Goal: Task Accomplishment & Management: Manage account settings

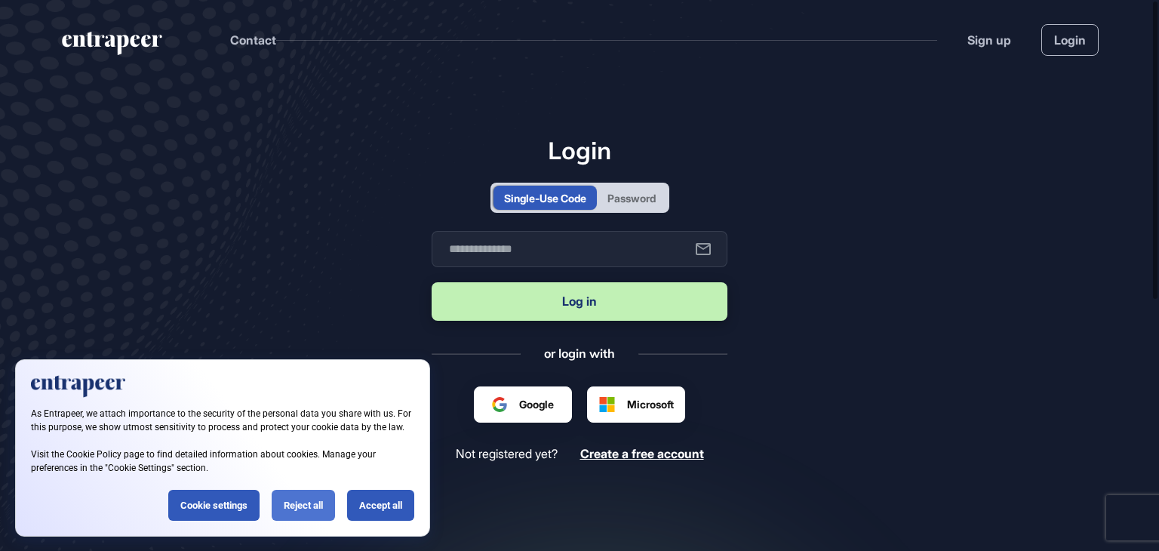
click at [311, 509] on div "Reject all" at bounding box center [303, 505] width 63 height 31
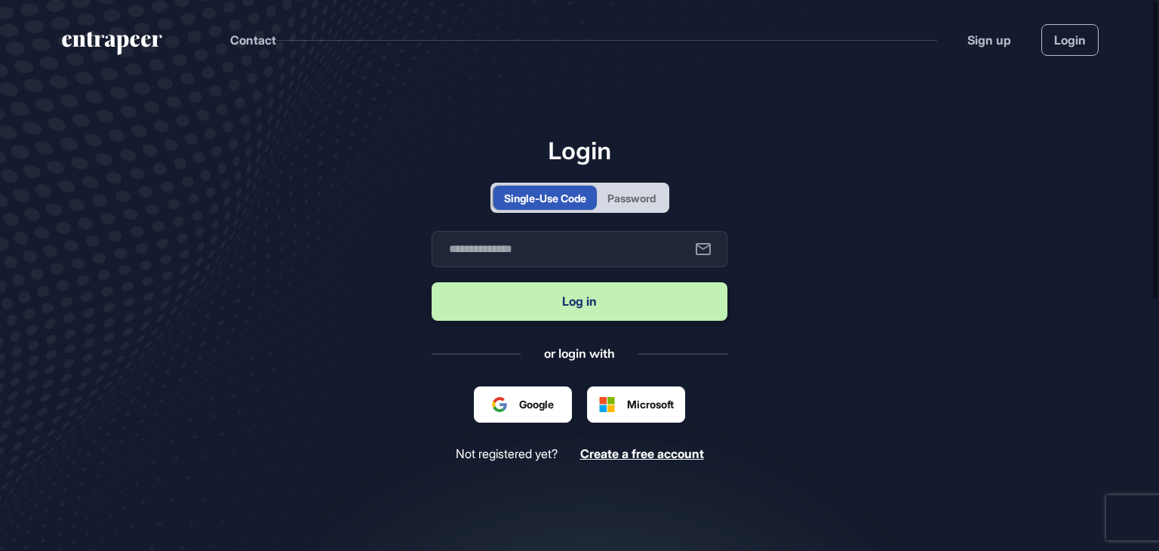
click at [629, 206] on div "Password" at bounding box center [631, 198] width 69 height 24
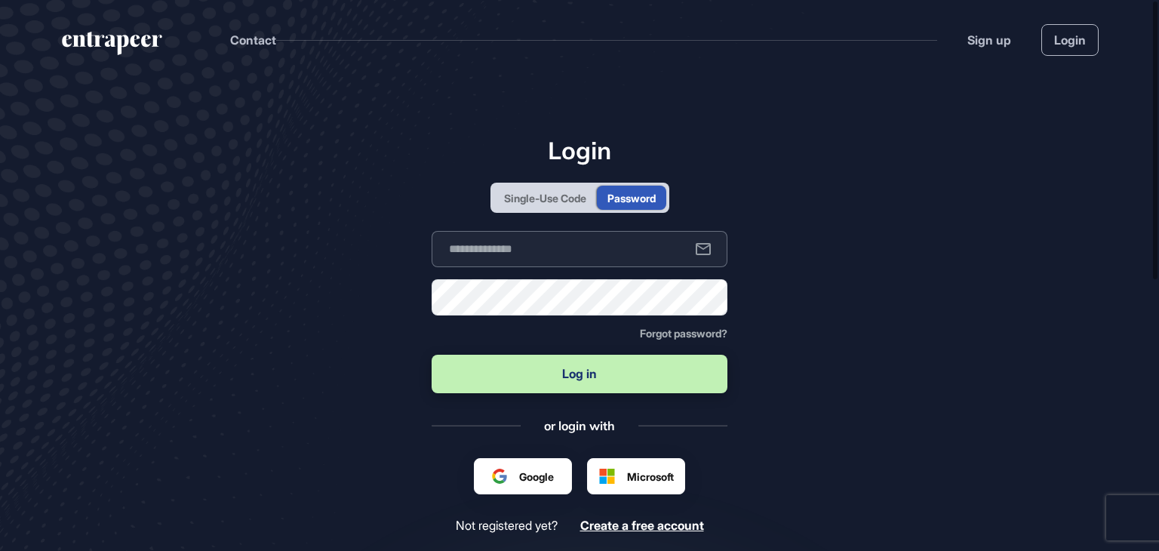
type input "**********"
click at [524, 257] on input "**********" at bounding box center [580, 249] width 296 height 36
click at [356, 282] on main "**********" at bounding box center [579, 400] width 1159 height 642
click at [510, 383] on button "Log in" at bounding box center [580, 374] width 296 height 38
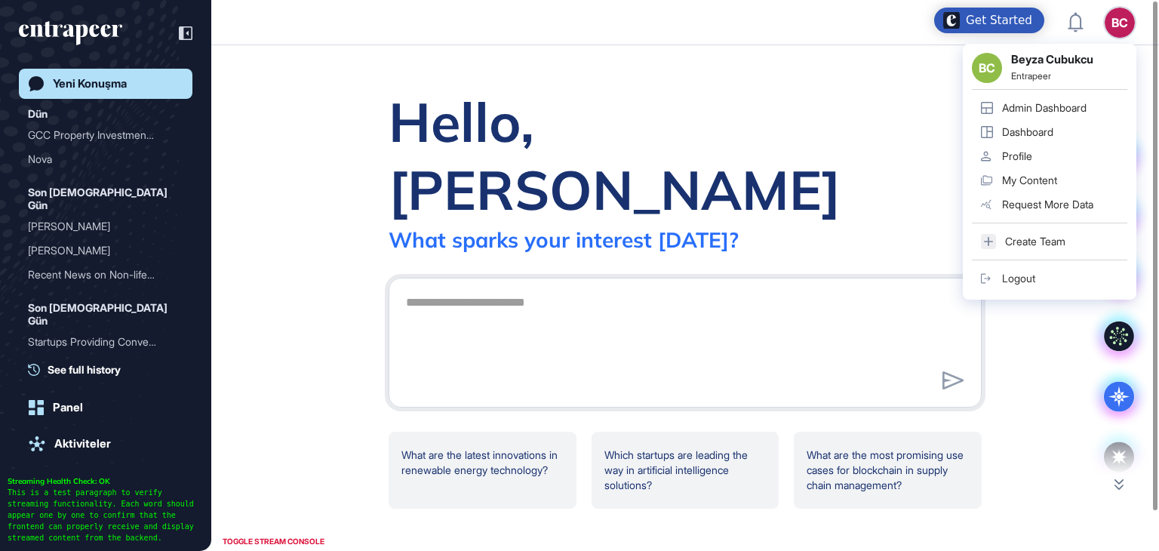
click at [1116, 44] on div "BC Beyza Cubukcu Entrapeer Admin Dashboard Dashboard Profile My Content Request…" at bounding box center [1050, 172] width 174 height 256
click at [1037, 97] on link "Admin Dashboard" at bounding box center [1049, 108] width 155 height 24
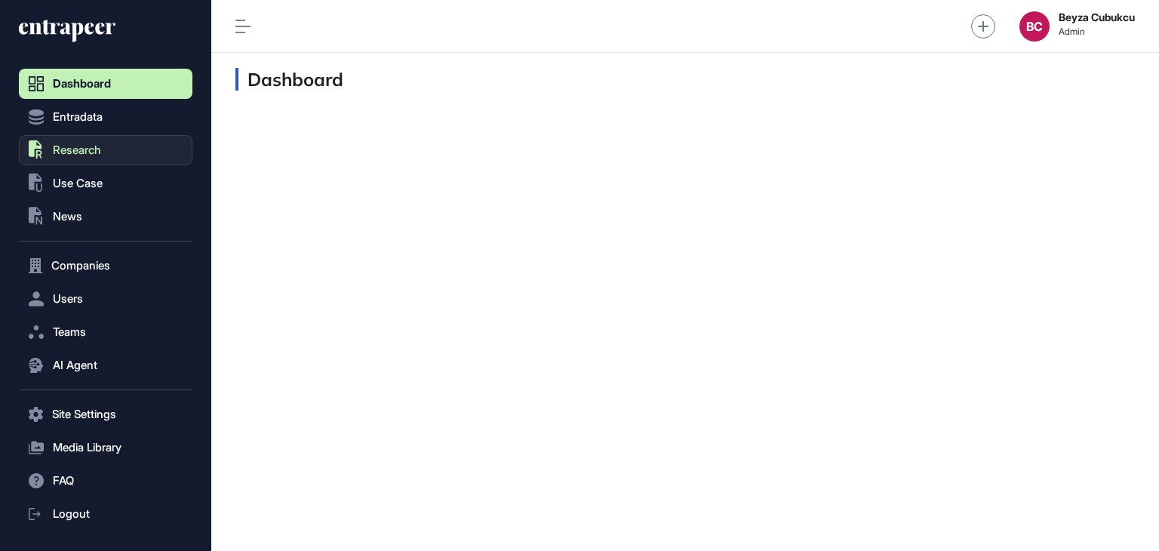
click at [127, 399] on button ".st0{fill:currentColor} Research" at bounding box center [106, 414] width 174 height 30
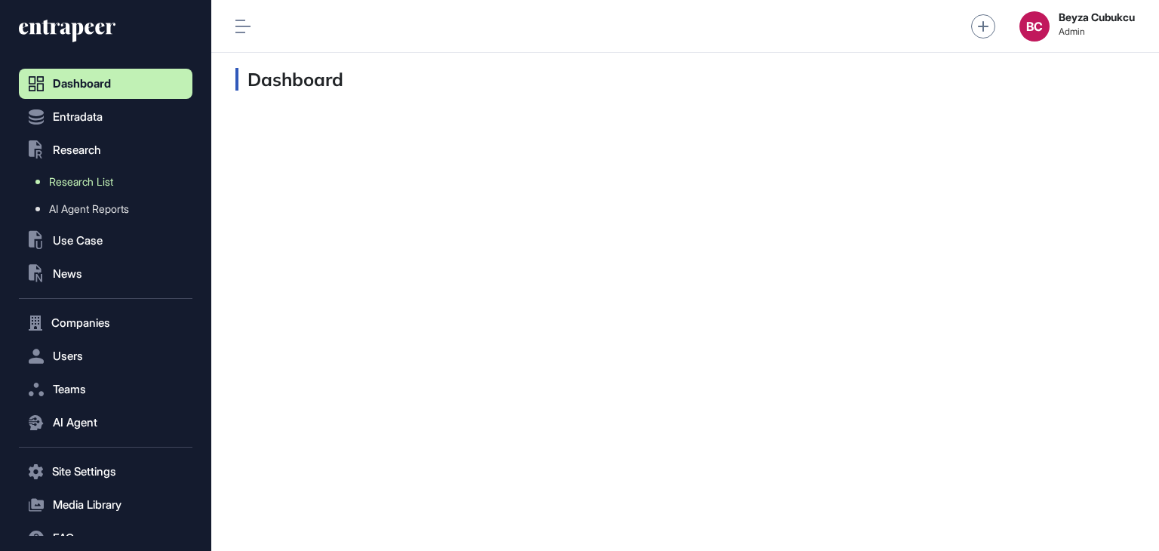
click at [106, 171] on link "Research List" at bounding box center [109, 181] width 166 height 27
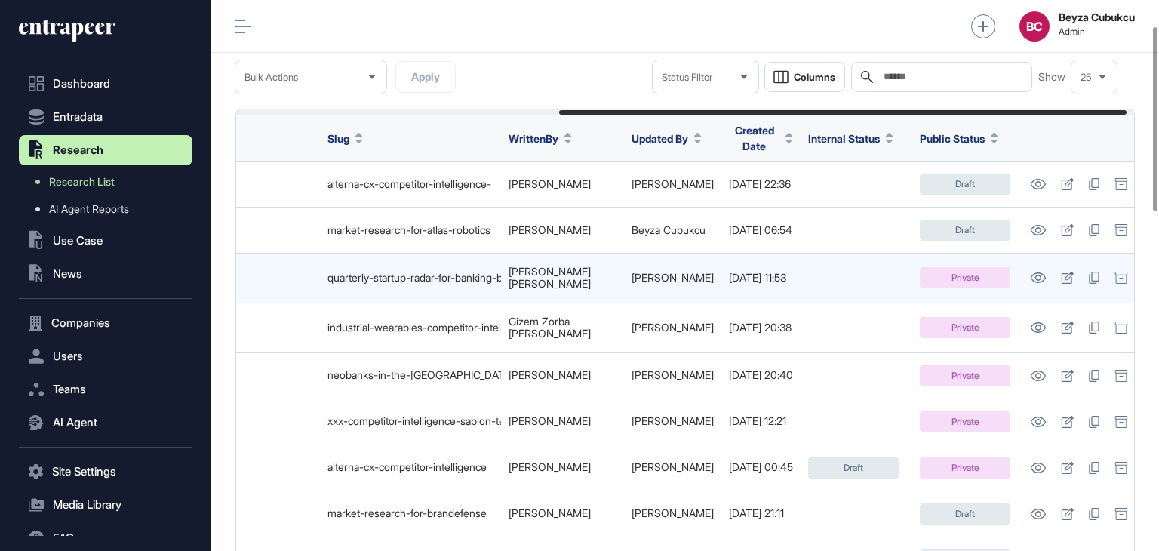
scroll to position [0, 522]
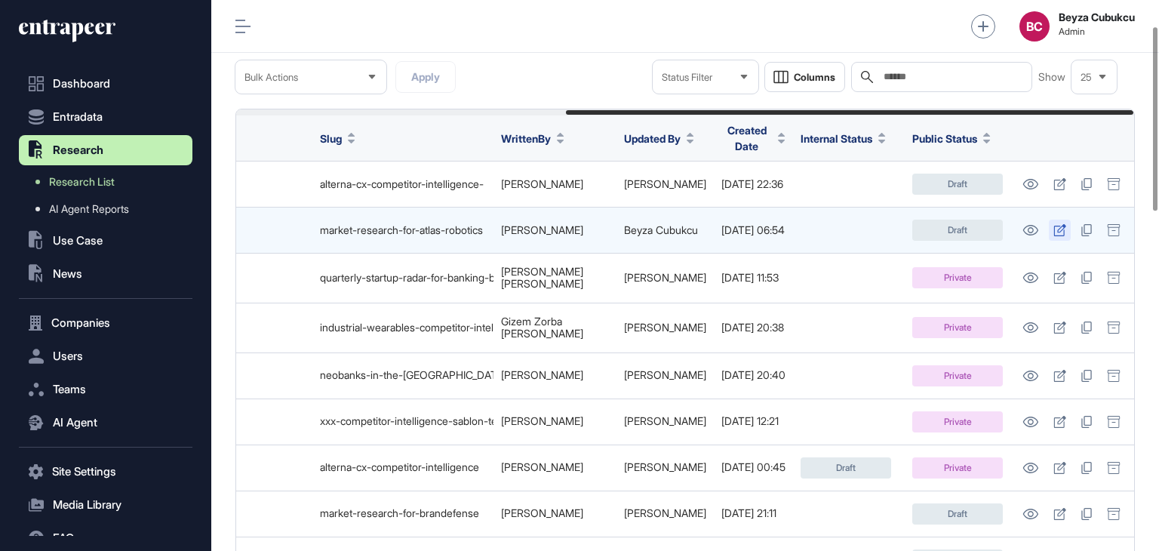
click at [1063, 224] on icon at bounding box center [1060, 230] width 13 height 12
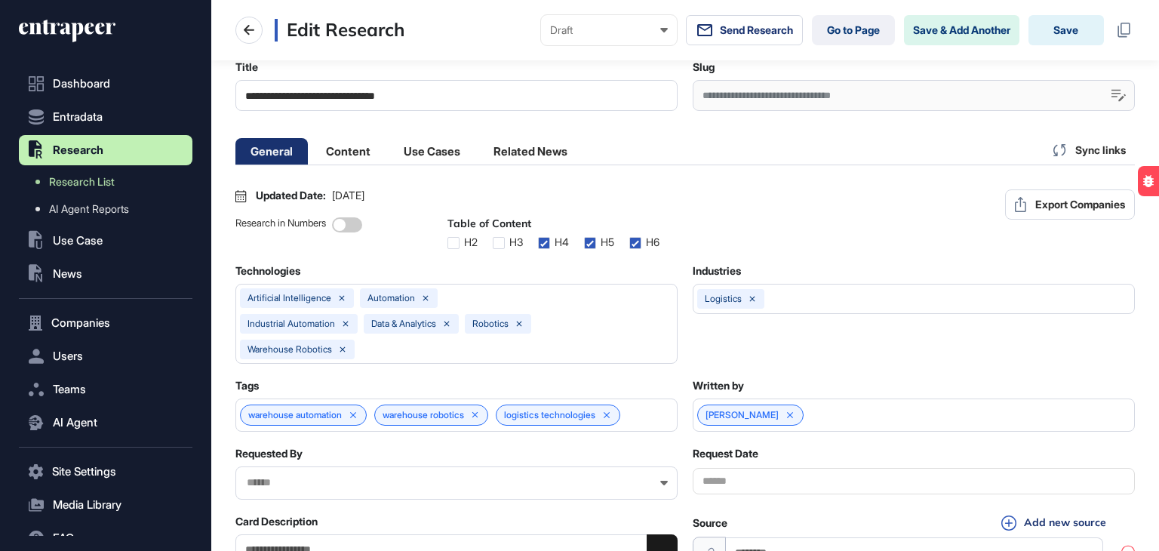
scroll to position [0, 7]
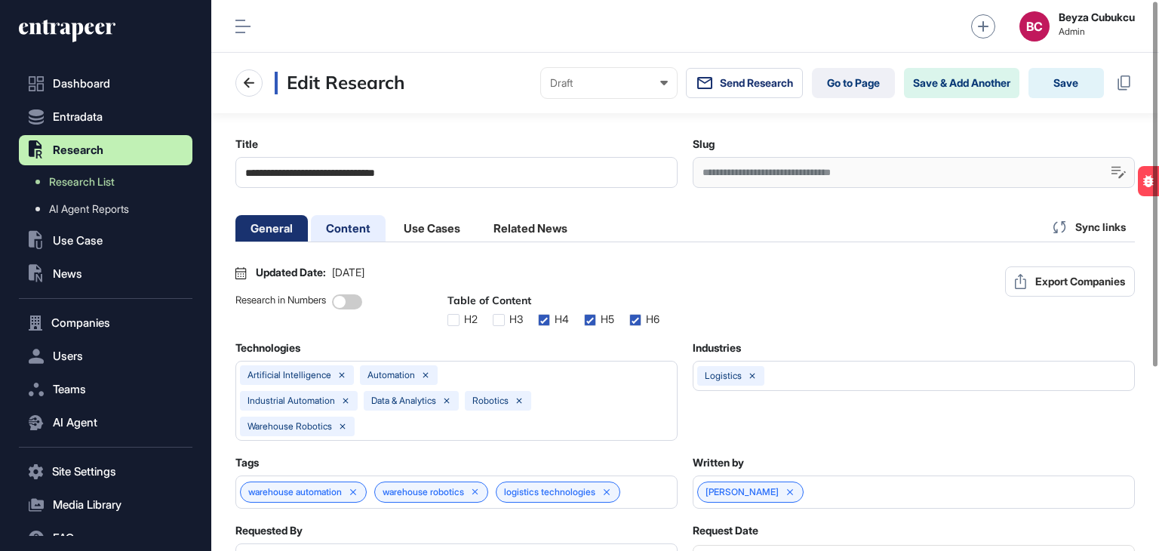
click at [389, 224] on li "Content" at bounding box center [432, 228] width 87 height 26
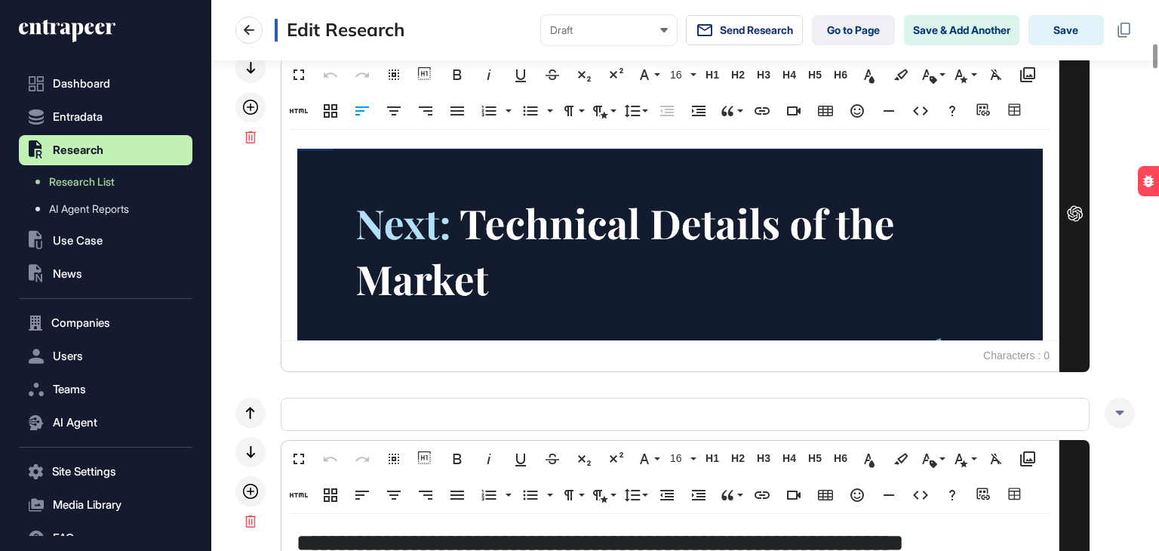
scroll to position [982, 0]
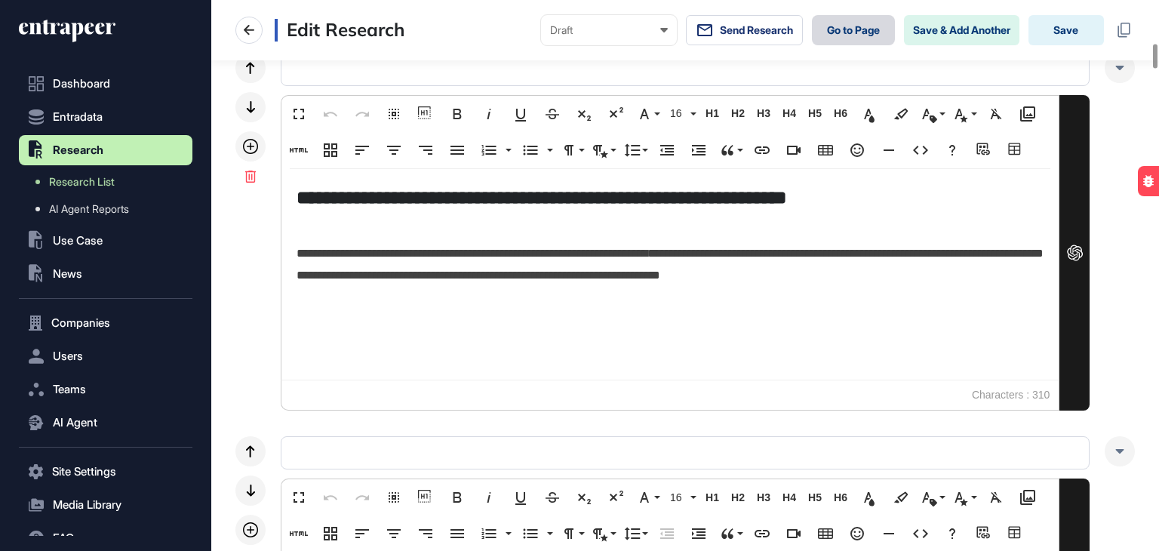
click at [832, 25] on link "Go to Page" at bounding box center [853, 30] width 83 height 30
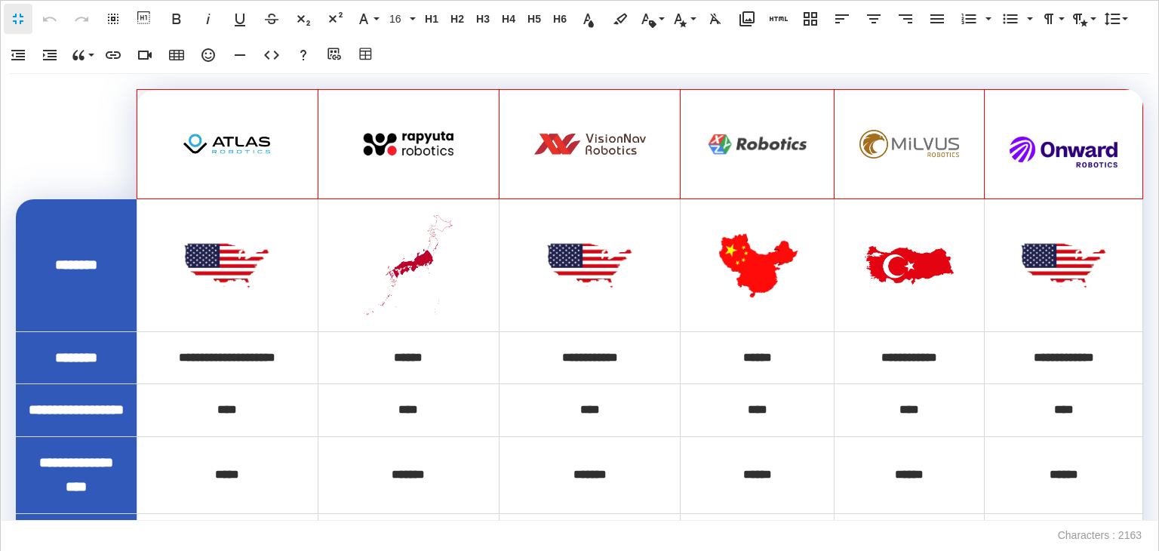
scroll to position [0, 7]
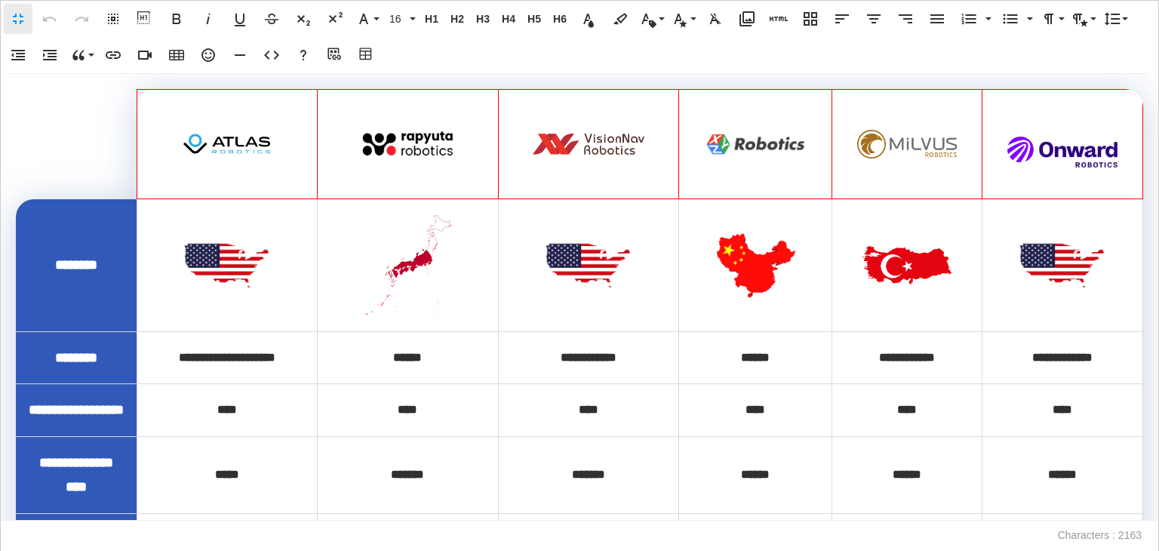
click at [248, 115] on div at bounding box center [228, 144] width 132 height 85
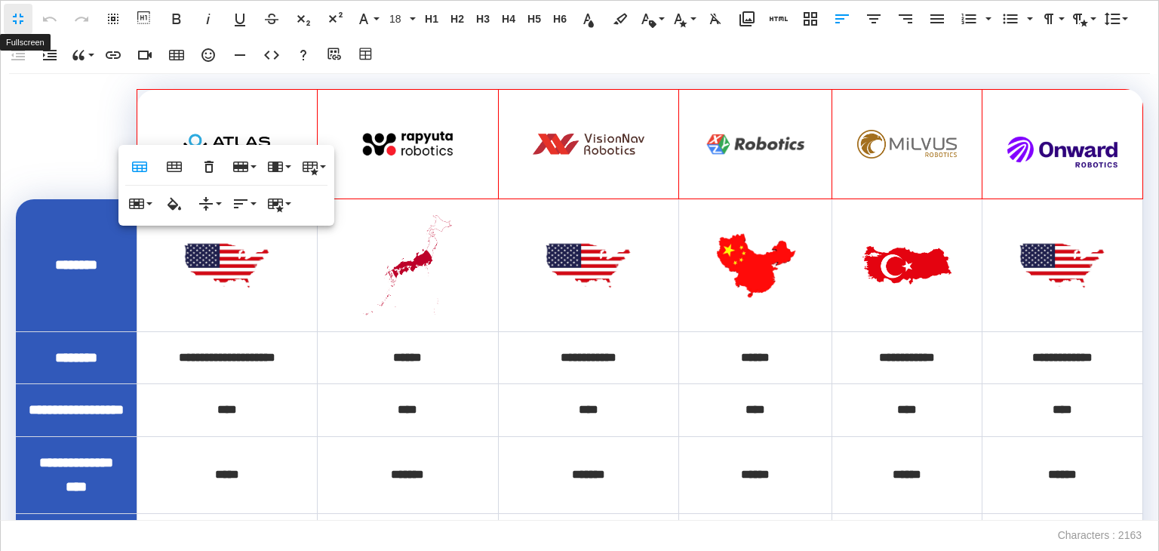
click at [5, 22] on button "Fullscreen" at bounding box center [18, 19] width 29 height 30
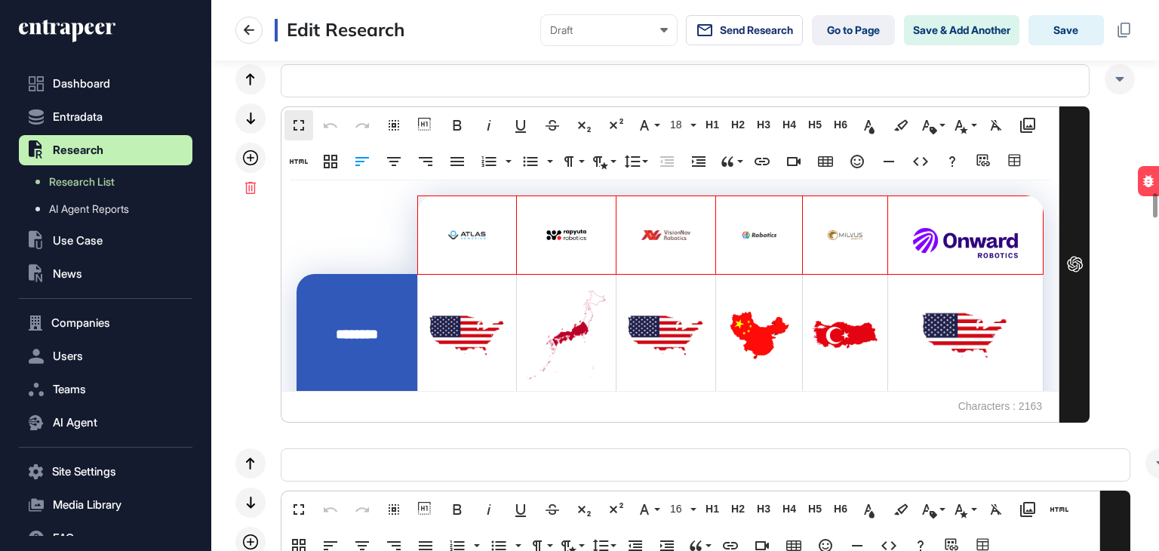
scroll to position [0, 0]
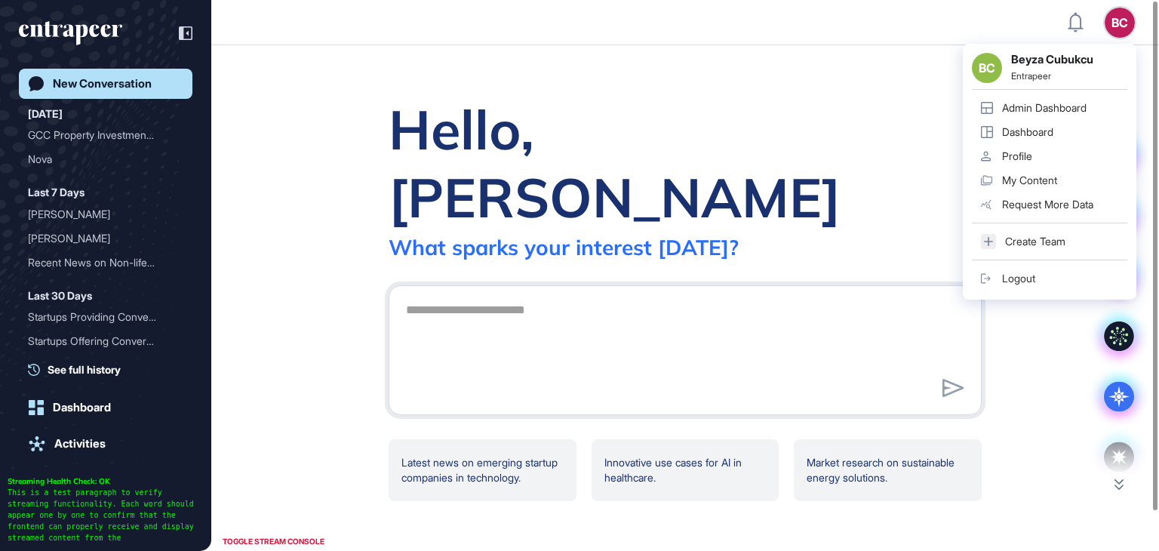
click at [1043, 109] on div "Admin Dashboard" at bounding box center [1044, 108] width 85 height 12
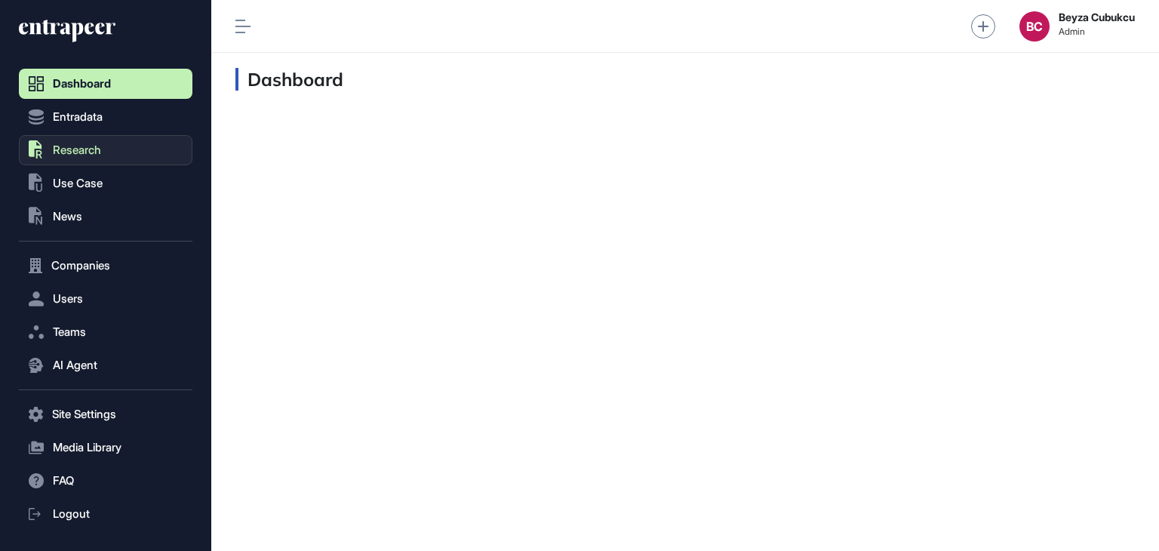
click at [82, 399] on button ".st0{fill:currentColor} Research" at bounding box center [106, 414] width 174 height 30
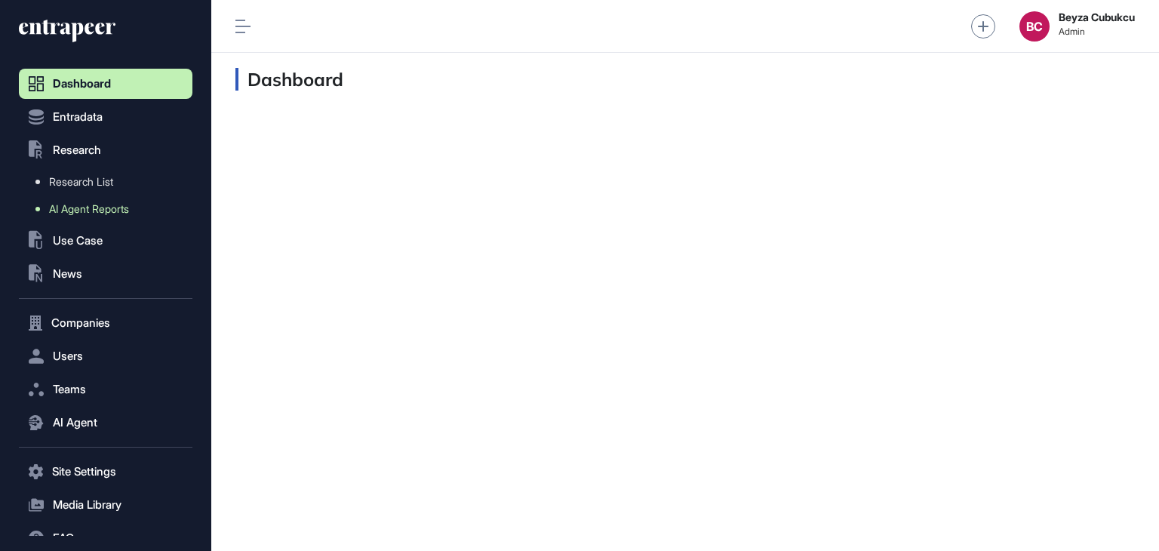
click at [93, 210] on span "AI Agent Reports" at bounding box center [89, 209] width 80 height 12
click at [112, 206] on span "AI Agent Reports" at bounding box center [89, 209] width 80 height 12
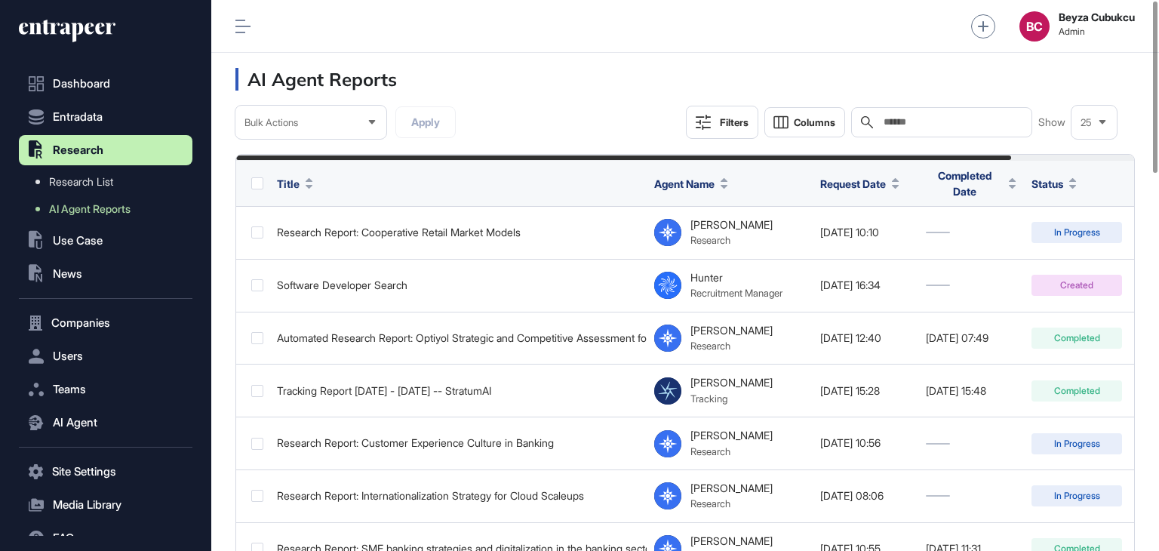
click at [910, 122] on input "text" at bounding box center [952, 122] width 140 height 12
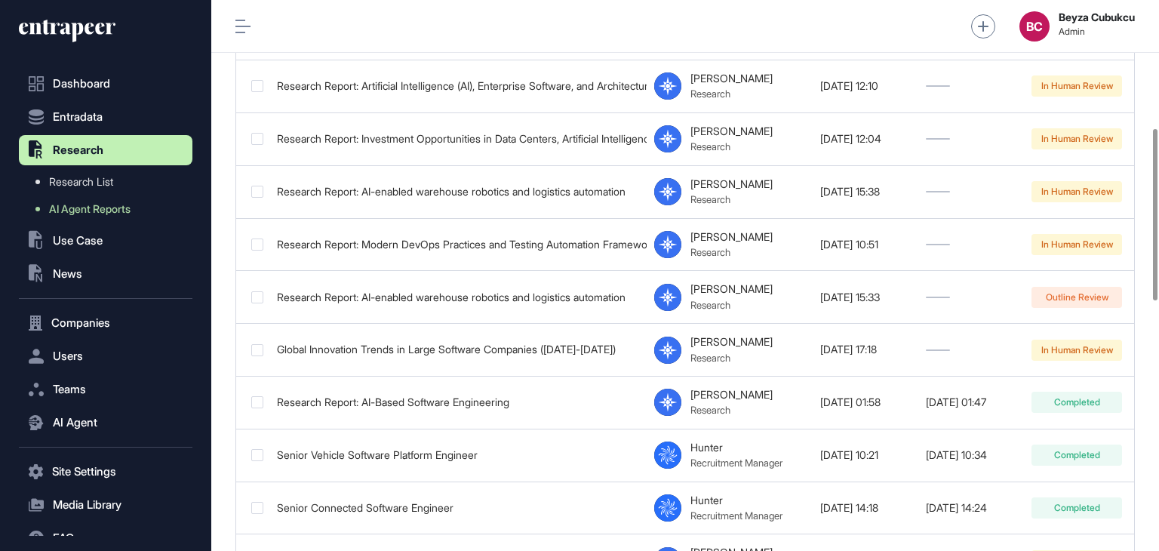
scroll to position [0, 146]
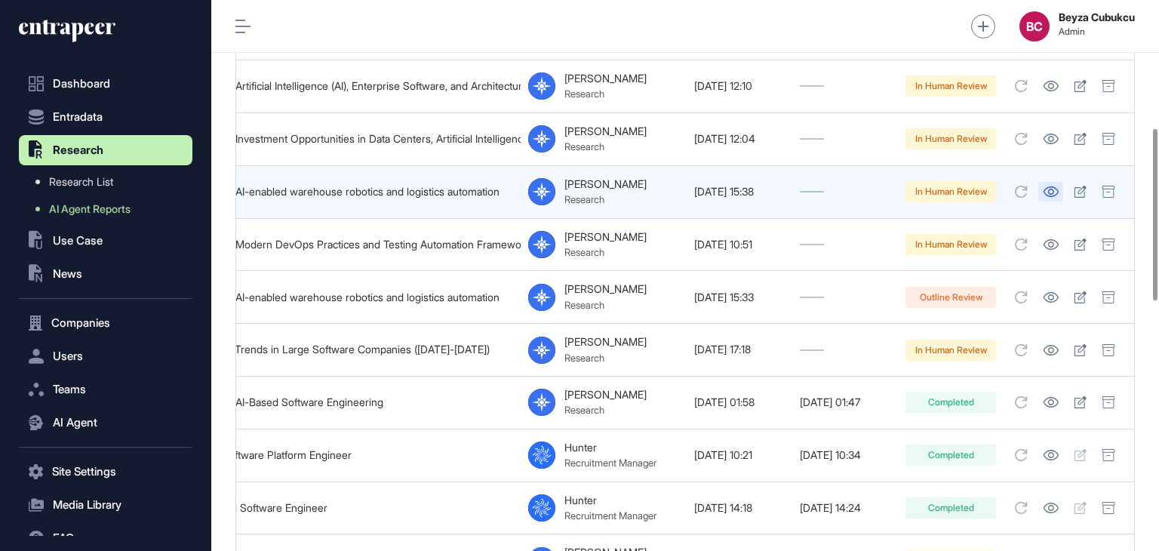
type input "****"
click at [1051, 186] on icon at bounding box center [1051, 191] width 15 height 11
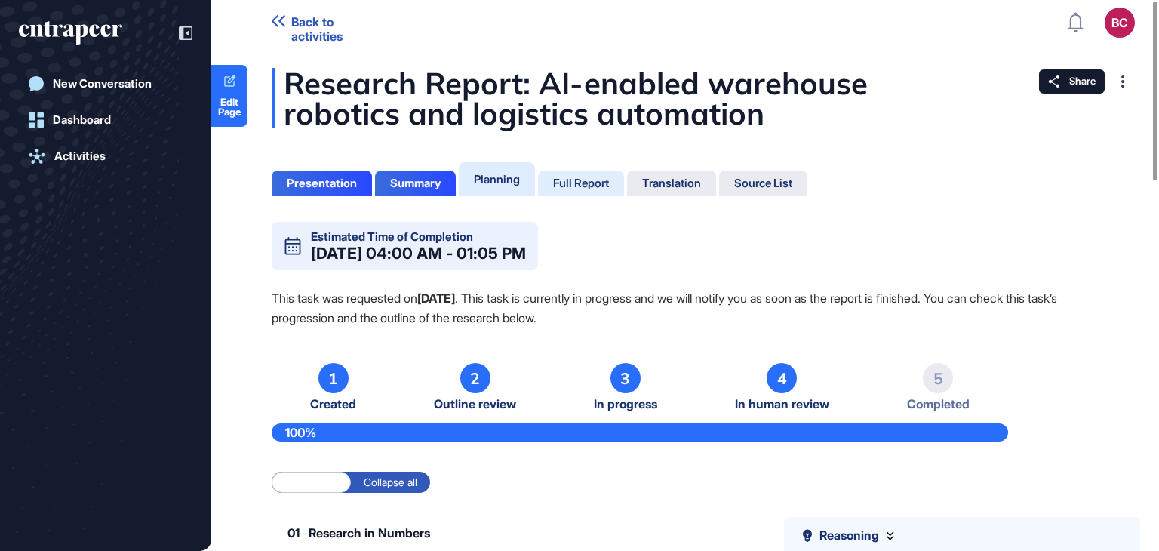
click at [568, 184] on div "Full Report" at bounding box center [581, 184] width 56 height 14
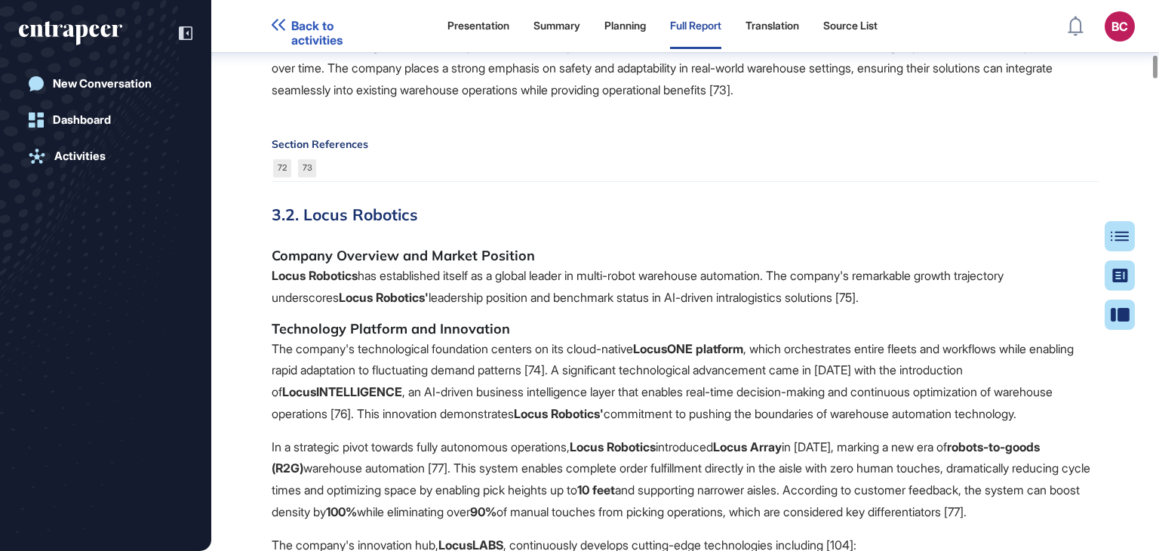
scroll to position [12401, 0]
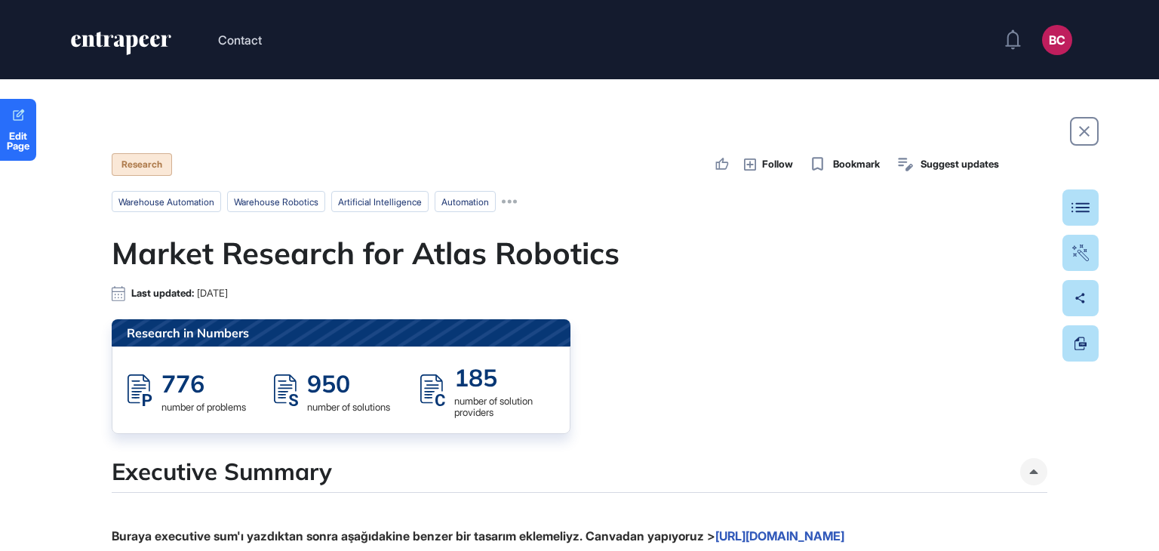
click at [759, 352] on div "Research in Numbers 776 number of problems 950 number of solutions 185 number o…" at bounding box center [580, 376] width 936 height 115
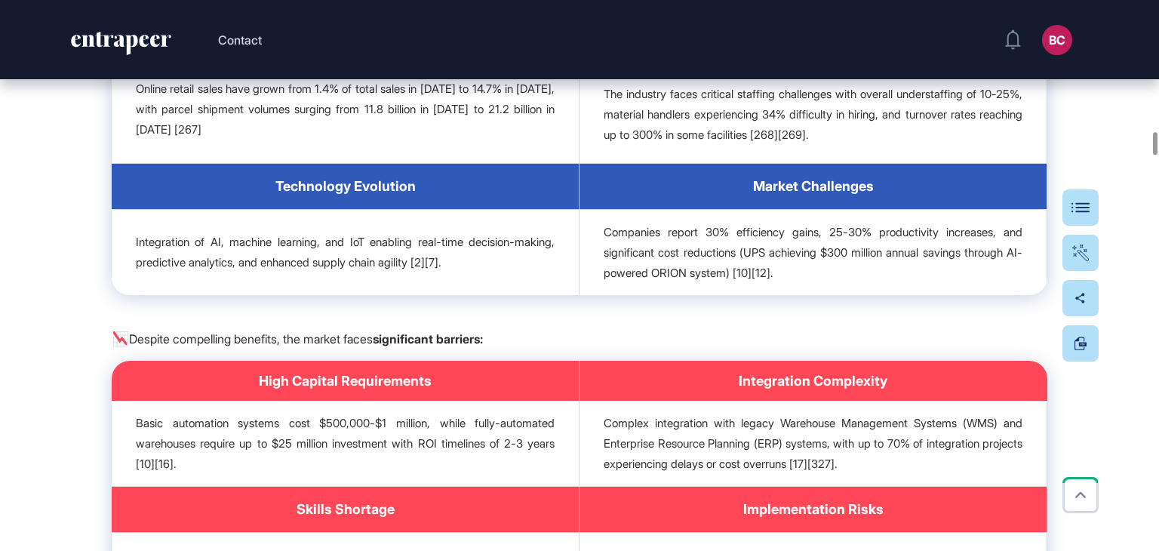
scroll to position [7412, 0]
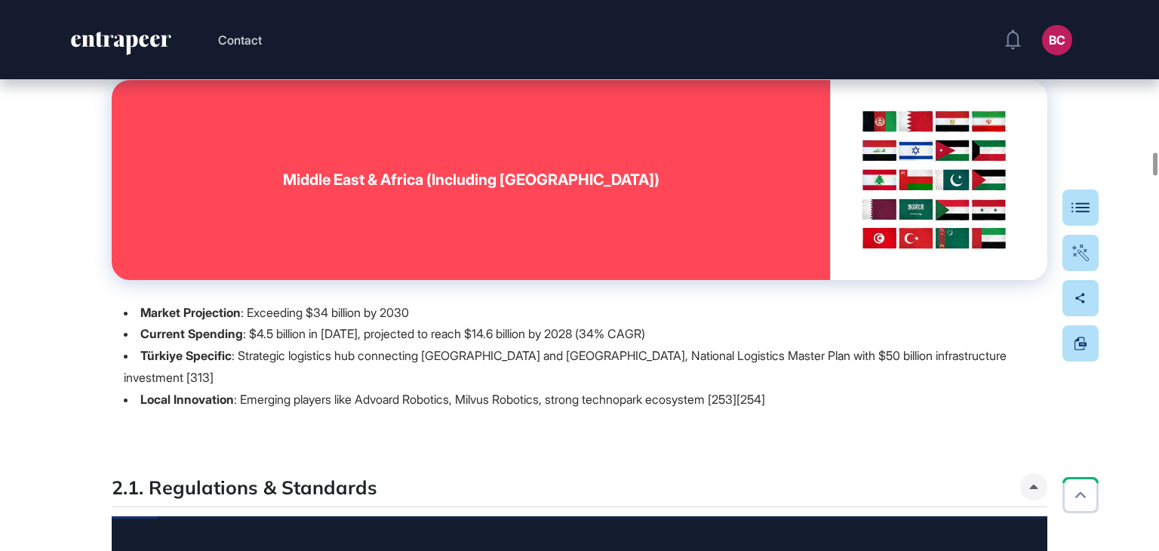
scroll to position [8583, 0]
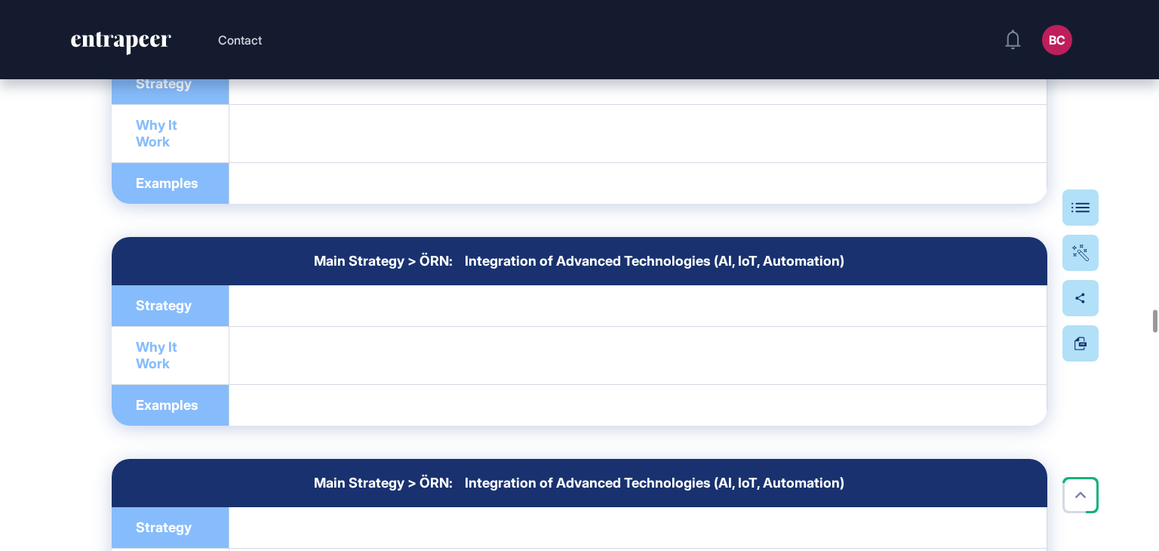
scroll to position [17460, 0]
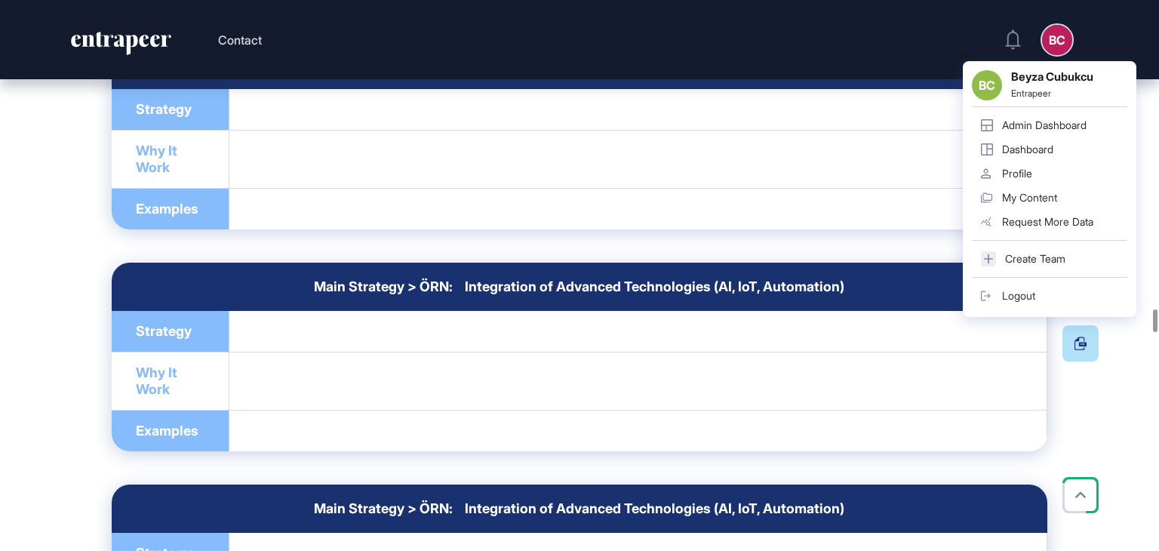
click at [1039, 122] on div "Admin Dashboard" at bounding box center [1044, 125] width 85 height 12
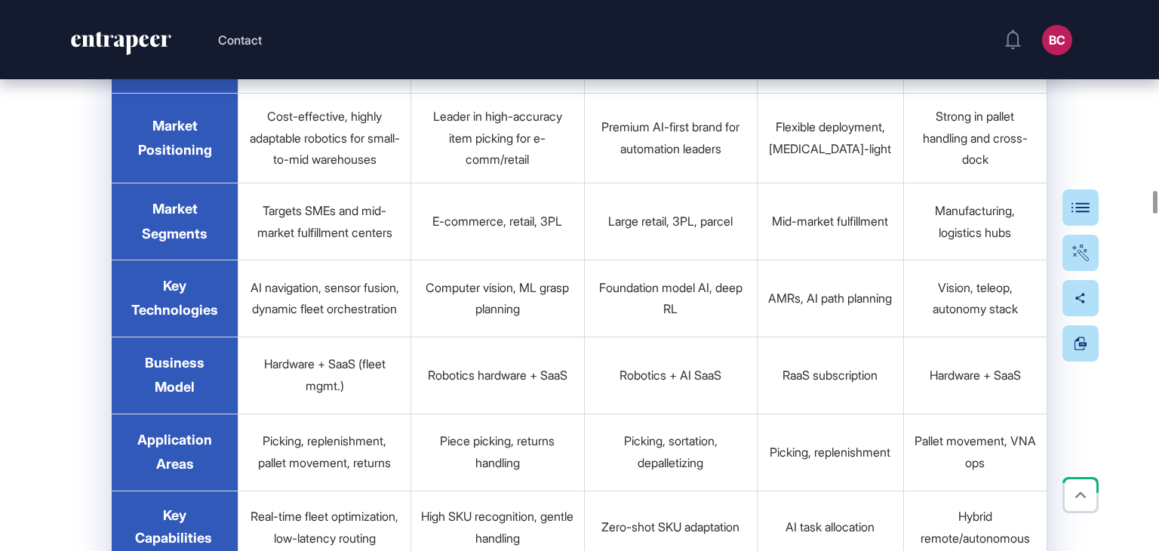
scroll to position [10675, 0]
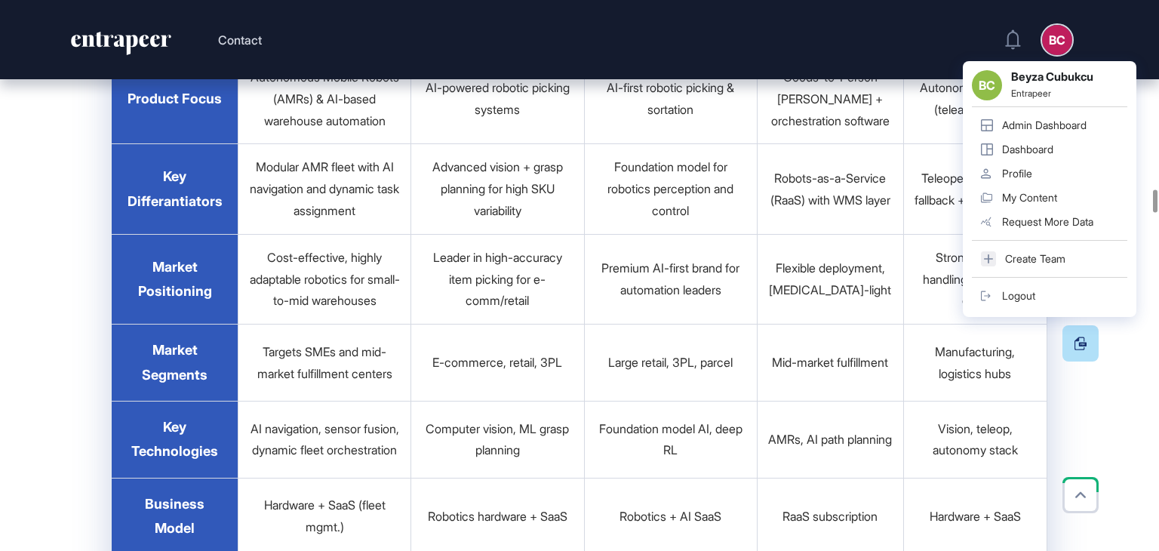
click at [1051, 128] on div "Admin Dashboard" at bounding box center [1044, 125] width 85 height 12
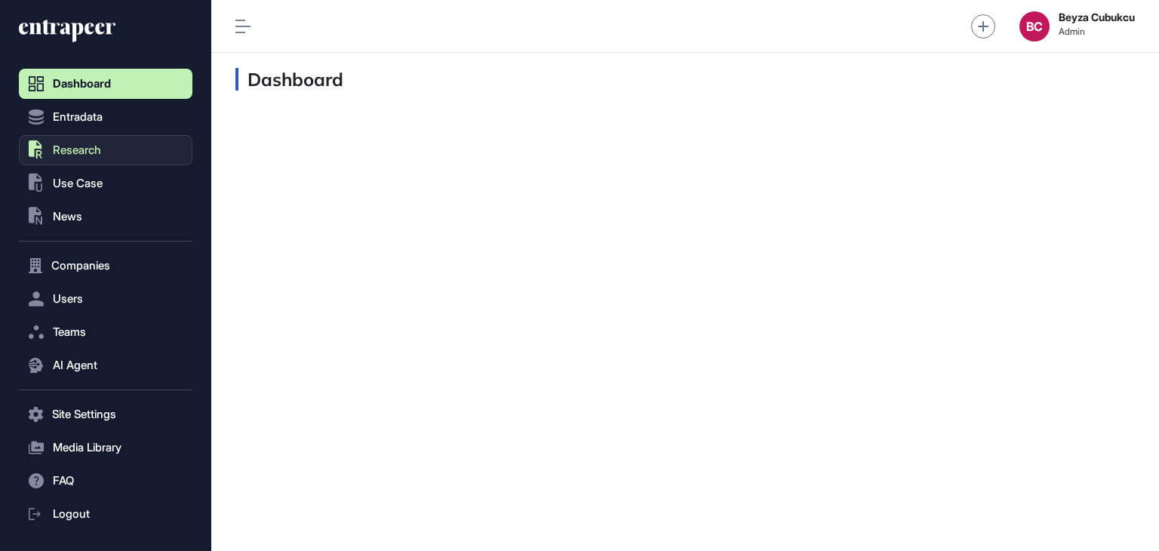
click at [81, 399] on button ".st0{fill:currentColor} Research" at bounding box center [106, 414] width 174 height 30
click at [80, 189] on span "Use Case" at bounding box center [78, 183] width 50 height 12
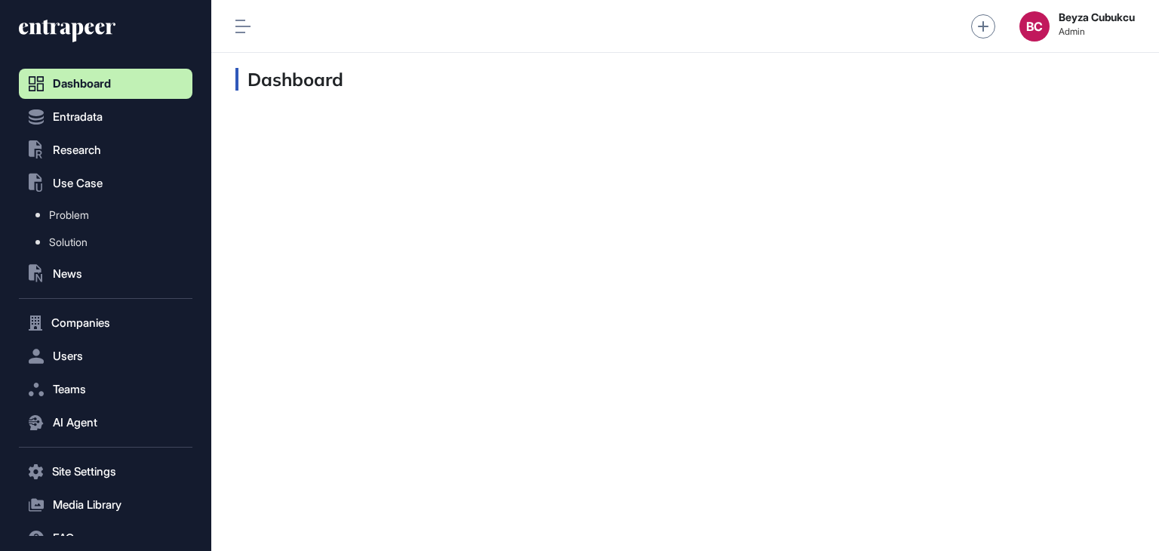
click at [80, 189] on span "Use Case" at bounding box center [78, 183] width 50 height 12
click at [97, 152] on span "Research" at bounding box center [77, 150] width 48 height 12
click at [96, 183] on span "Research List" at bounding box center [81, 182] width 64 height 12
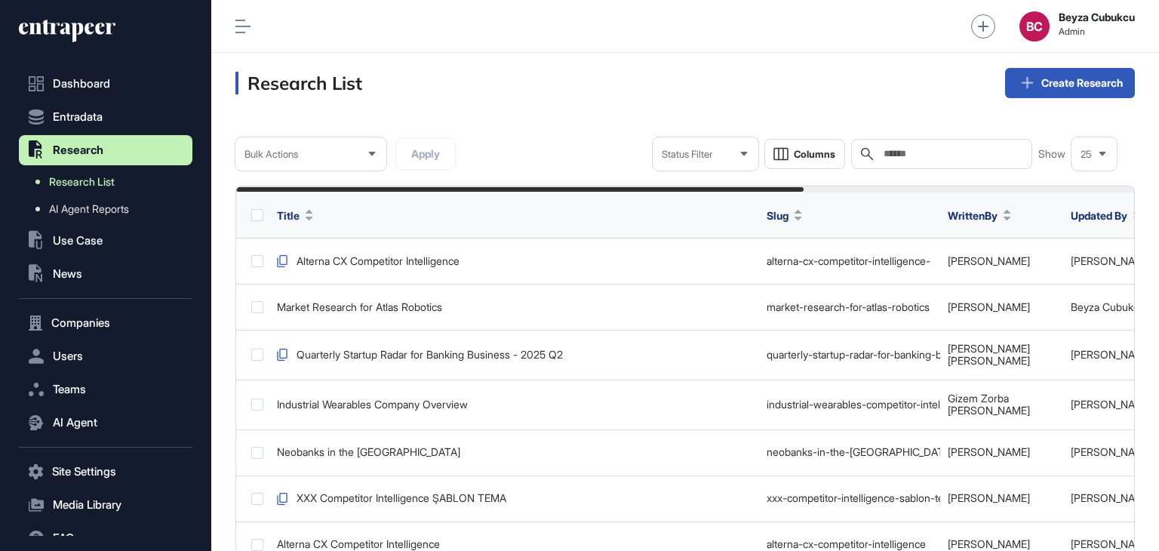
click at [100, 180] on span "Research List" at bounding box center [82, 182] width 66 height 12
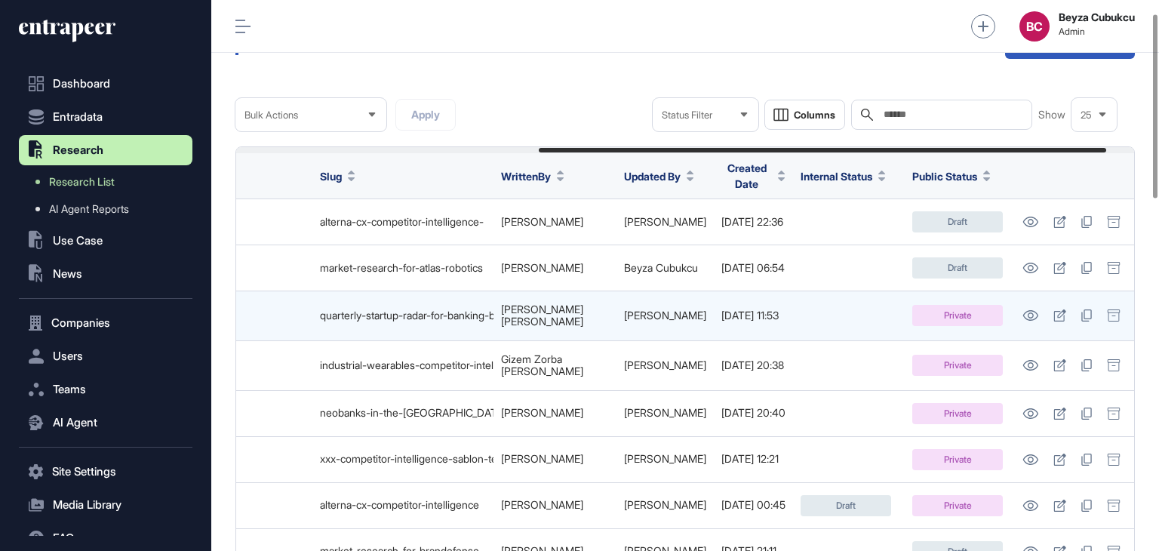
scroll to position [0, 498]
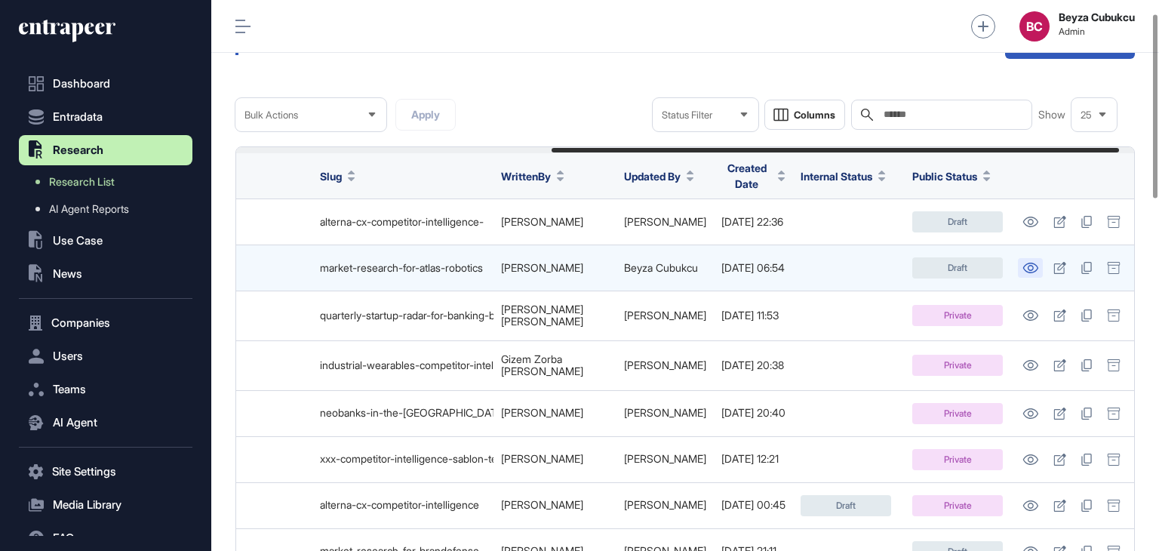
click at [1039, 263] on icon at bounding box center [1031, 268] width 16 height 11
click at [1066, 262] on icon at bounding box center [1060, 268] width 13 height 12
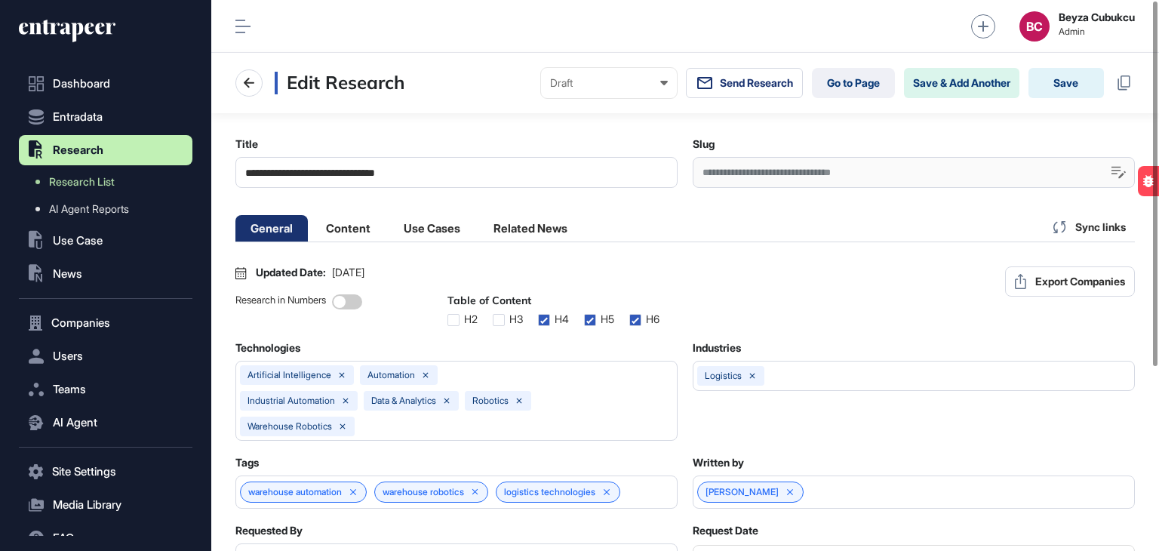
scroll to position [0, 7]
click at [389, 230] on li "Content" at bounding box center [432, 228] width 87 height 26
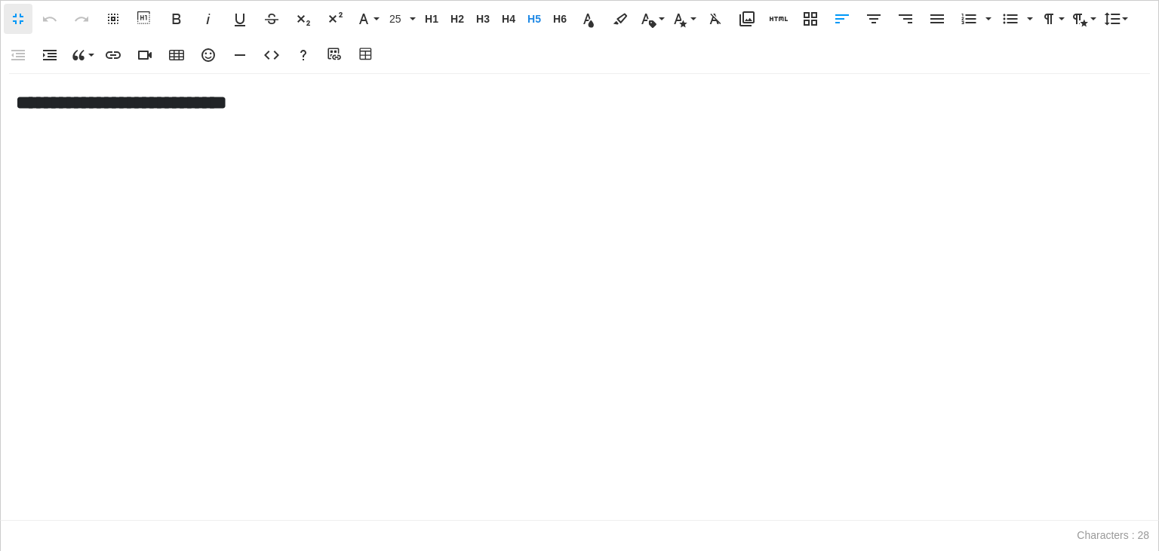
click at [64, 150] on div "**********" at bounding box center [580, 297] width 1158 height 446
click at [288, 103] on h5 "**********" at bounding box center [580, 102] width 1128 height 26
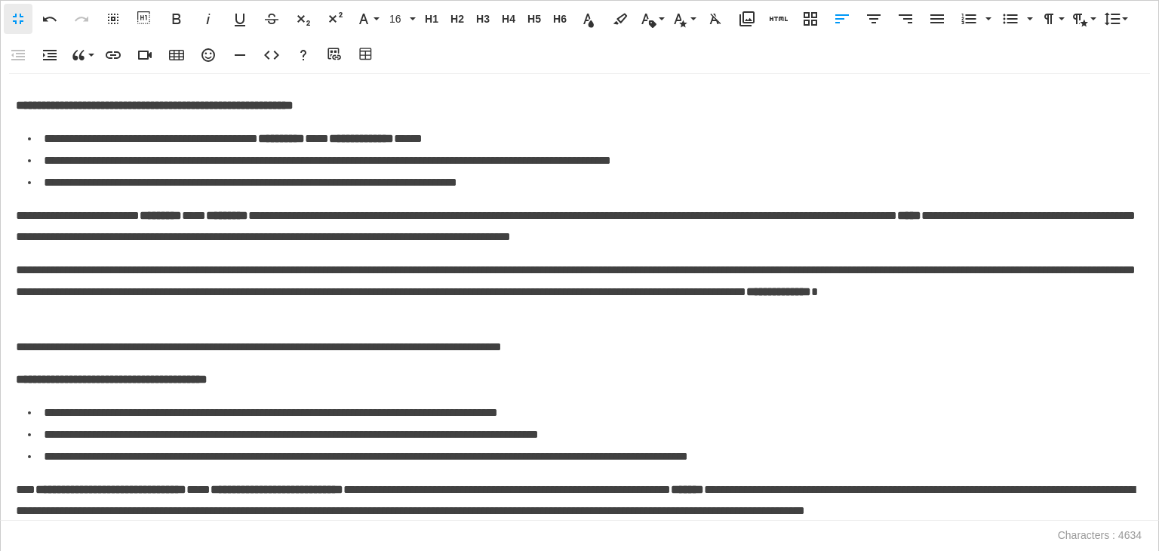
scroll to position [460, 0]
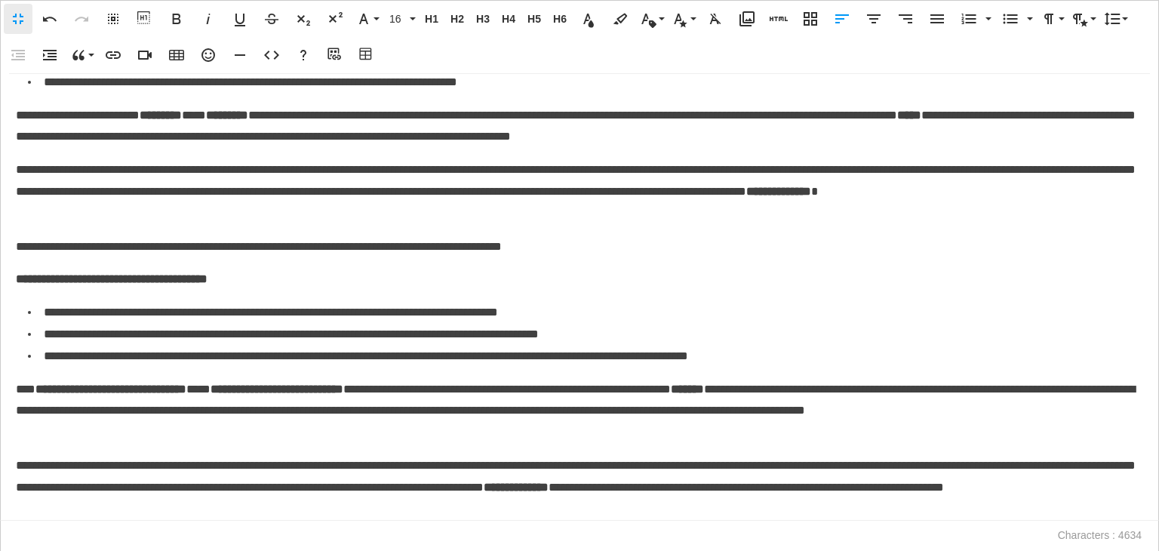
click at [399, 512] on p "**********" at bounding box center [576, 487] width 1120 height 65
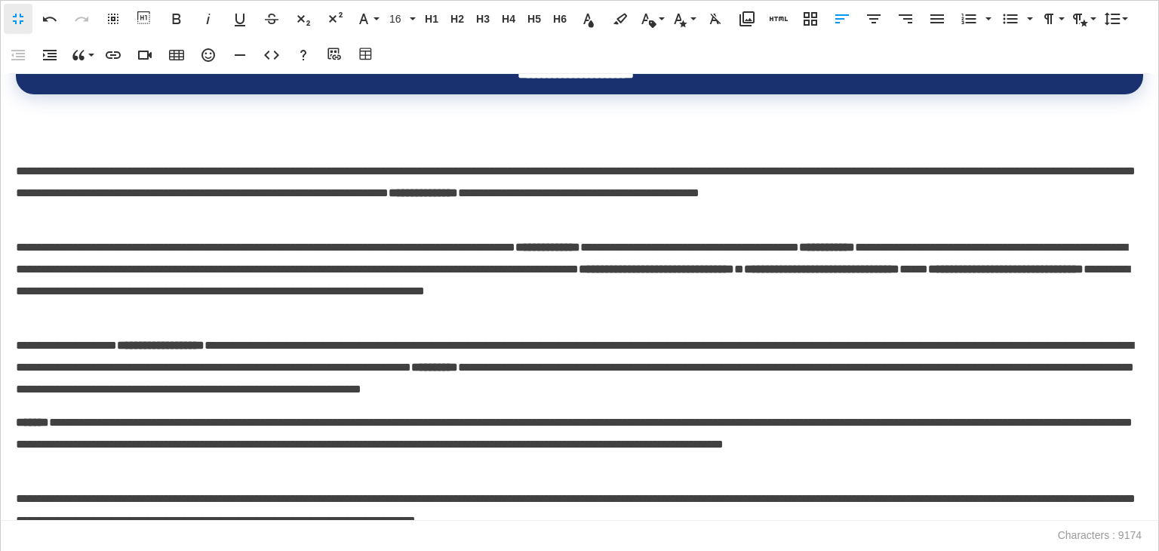
scroll to position [1770, 0]
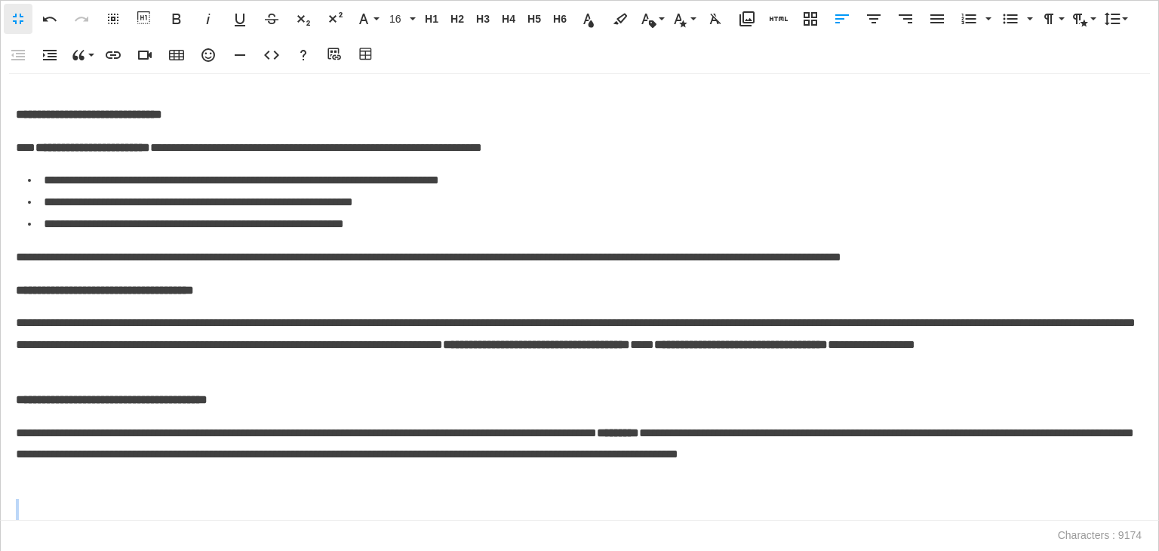
click at [119, 510] on p at bounding box center [580, 510] width 1128 height 22
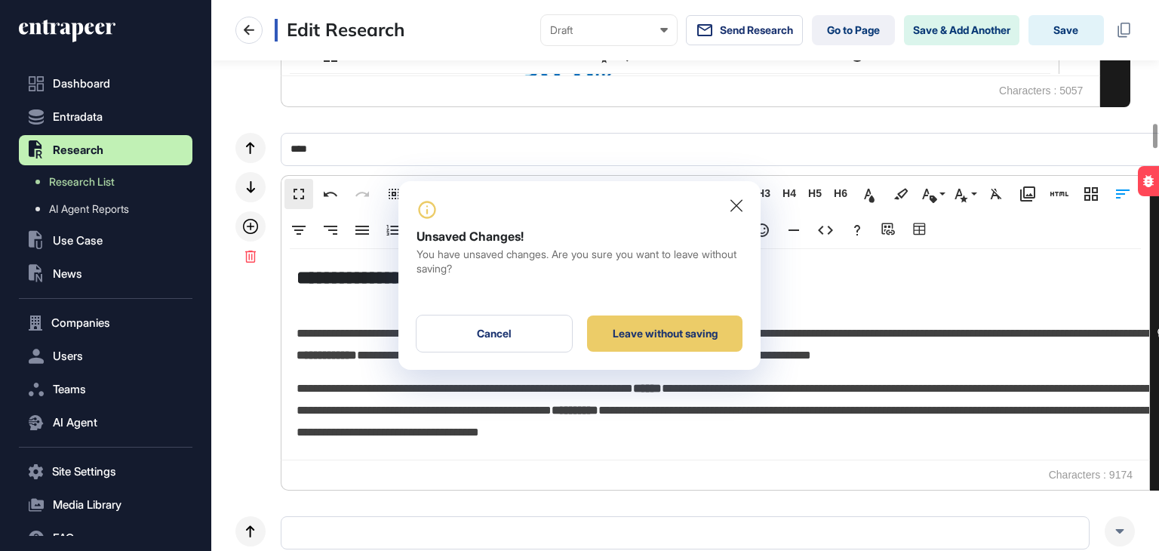
scroll to position [0, 0]
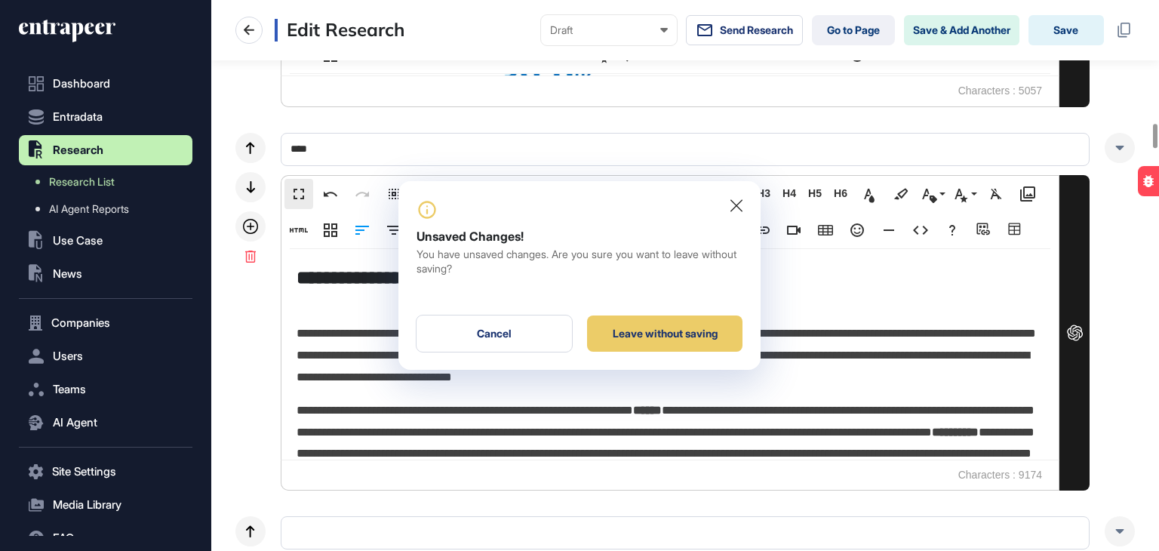
click at [737, 202] on icon at bounding box center [737, 205] width 12 height 13
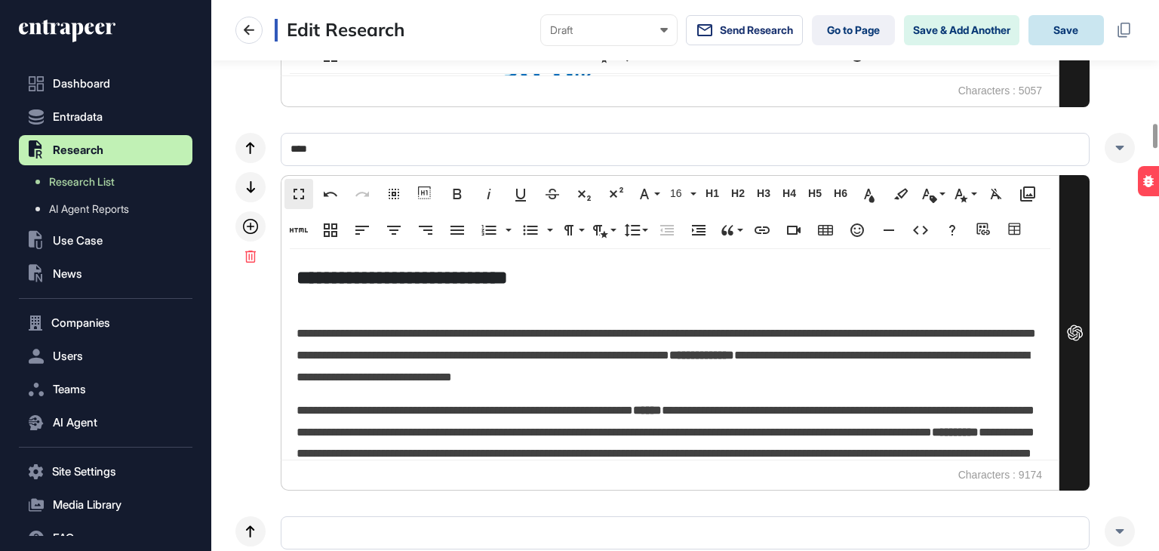
click at [1067, 26] on button "Save" at bounding box center [1066, 30] width 75 height 30
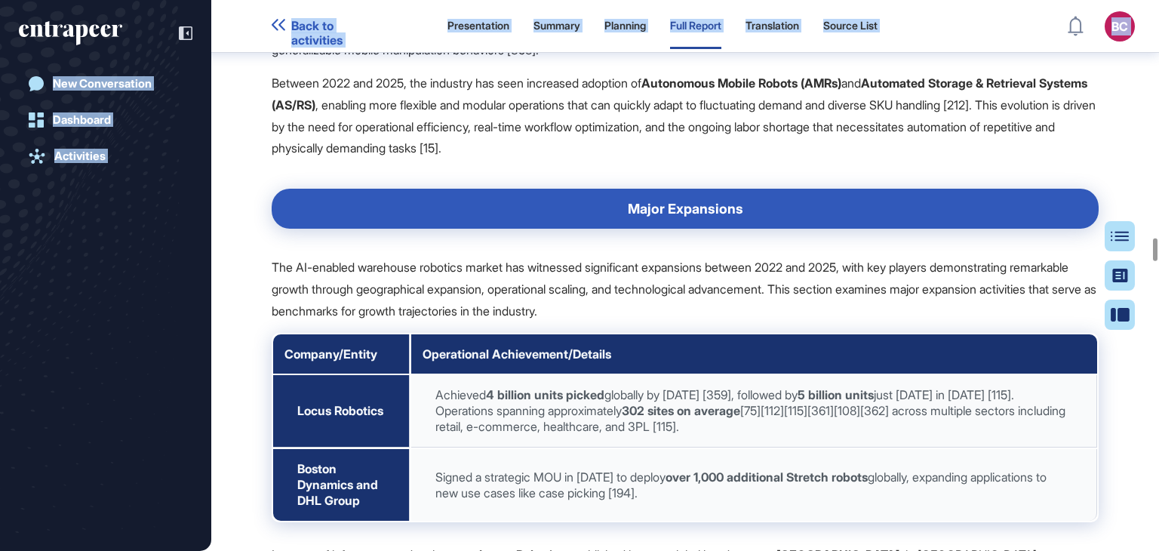
scroll to position [53762, 0]
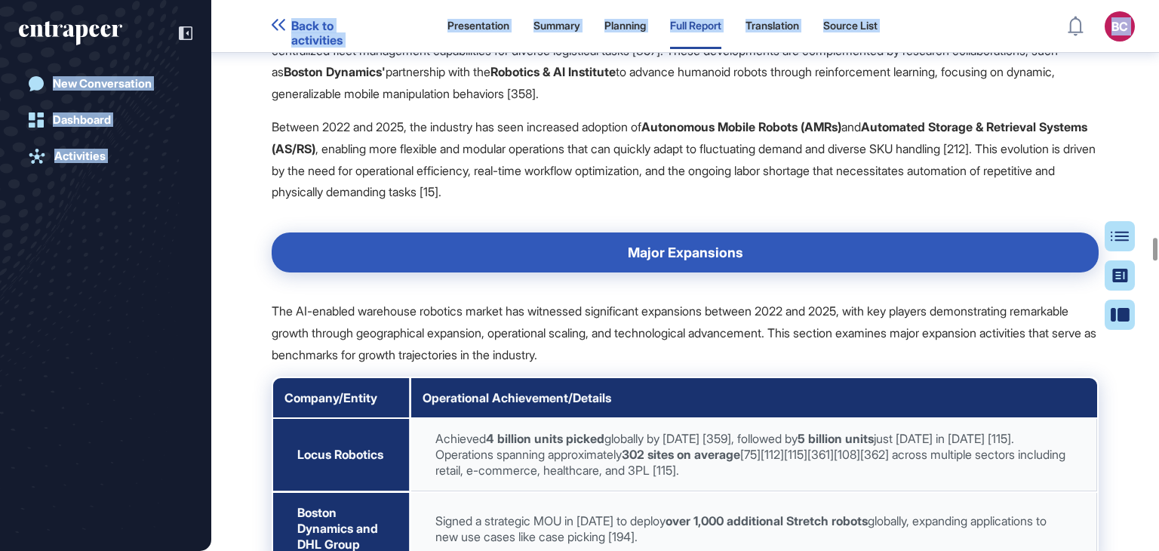
drag, startPoint x: 274, startPoint y: 172, endPoint x: 442, endPoint y: 176, distance: 167.6
copy span "The evolving regulatory landscape for AI-enabled warehouse robotics presents si…"
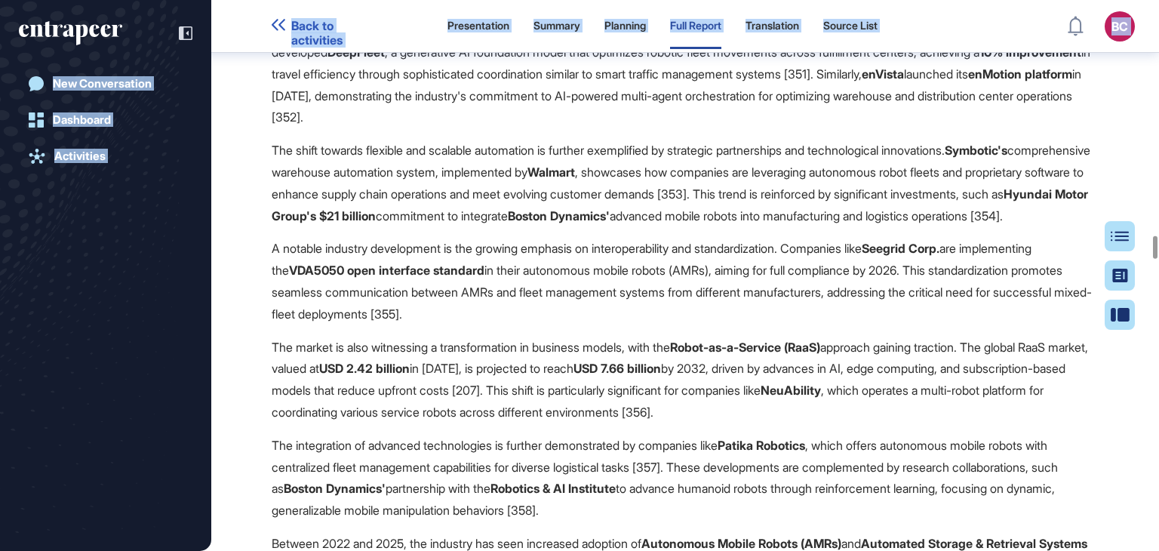
scroll to position [53357, 0]
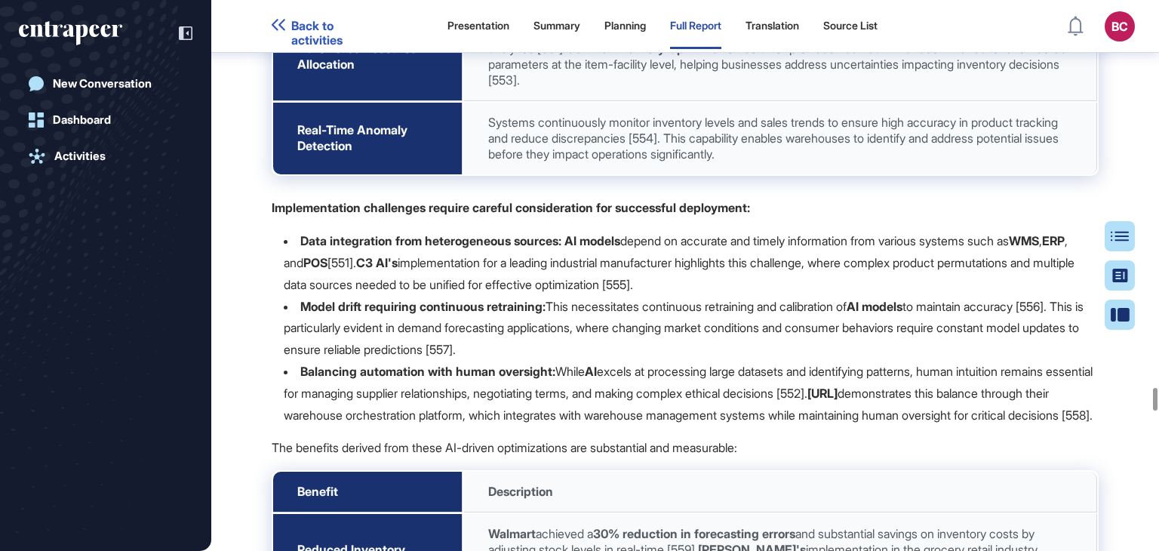
scroll to position [87893, 0]
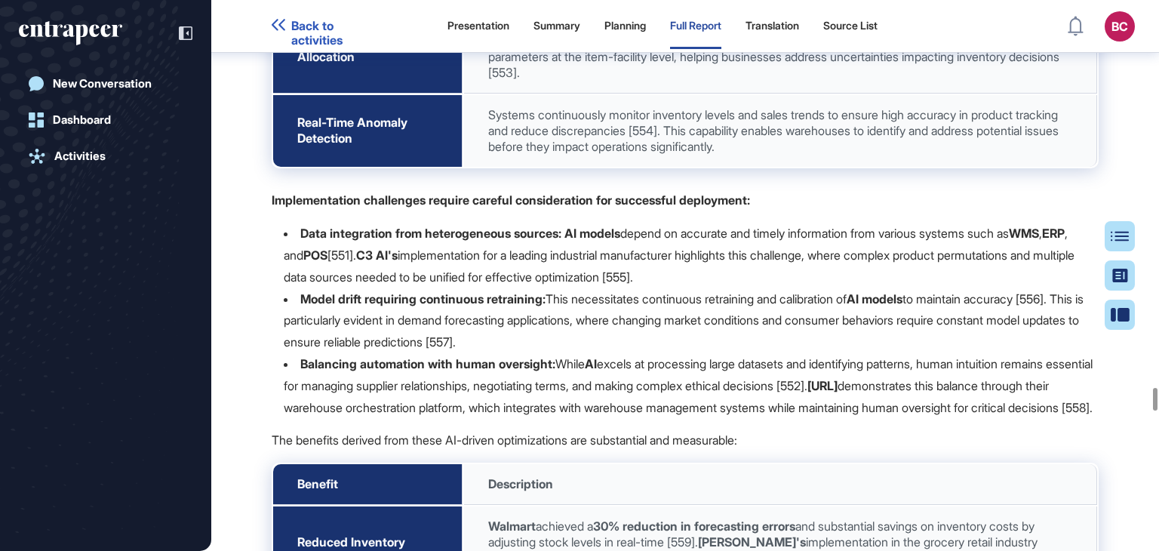
drag, startPoint x: 607, startPoint y: 99, endPoint x: 962, endPoint y: 356, distance: 438.9
copy span "Technical Requirements The successful deployment of AI-enabled warehouse roboti…"
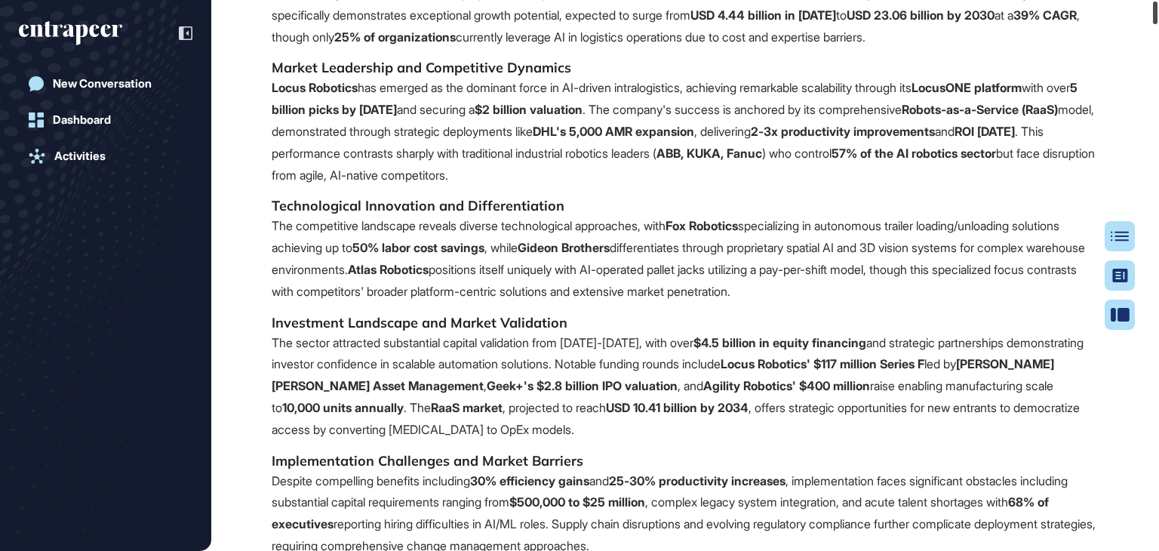
scroll to position [0, 0]
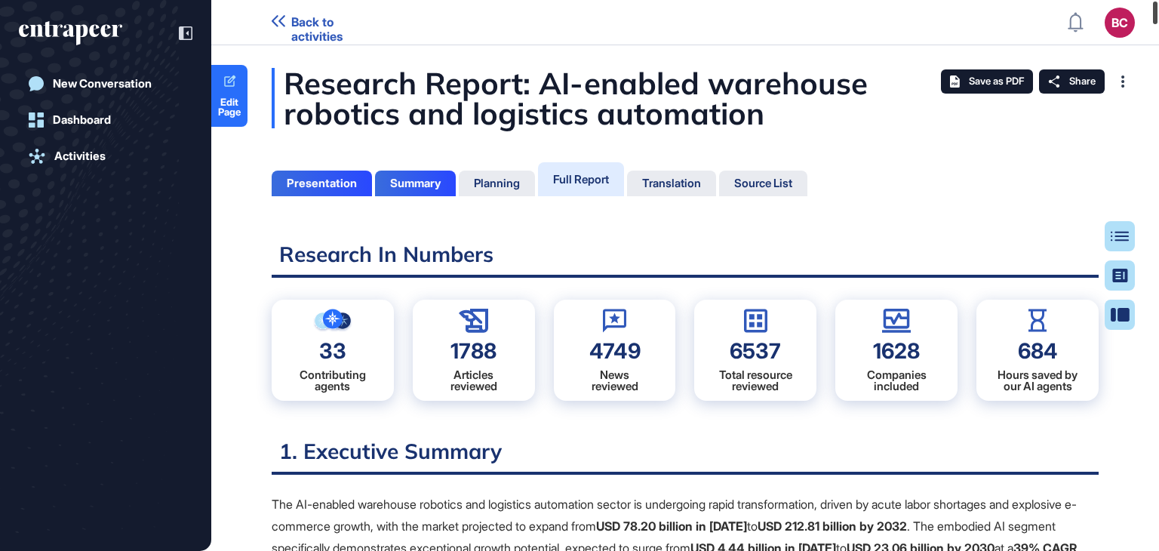
drag, startPoint x: 1156, startPoint y: 359, endPoint x: 1150, endPoint y: 16, distance: 343.5
click at [1153, 24] on div at bounding box center [1155, 13] width 5 height 23
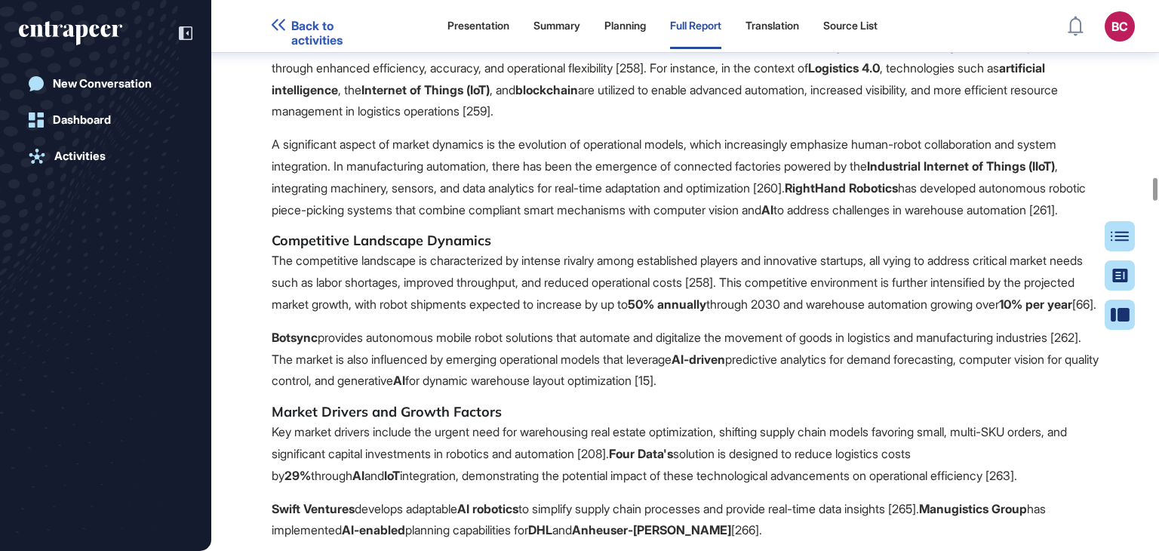
scroll to position [40123, 0]
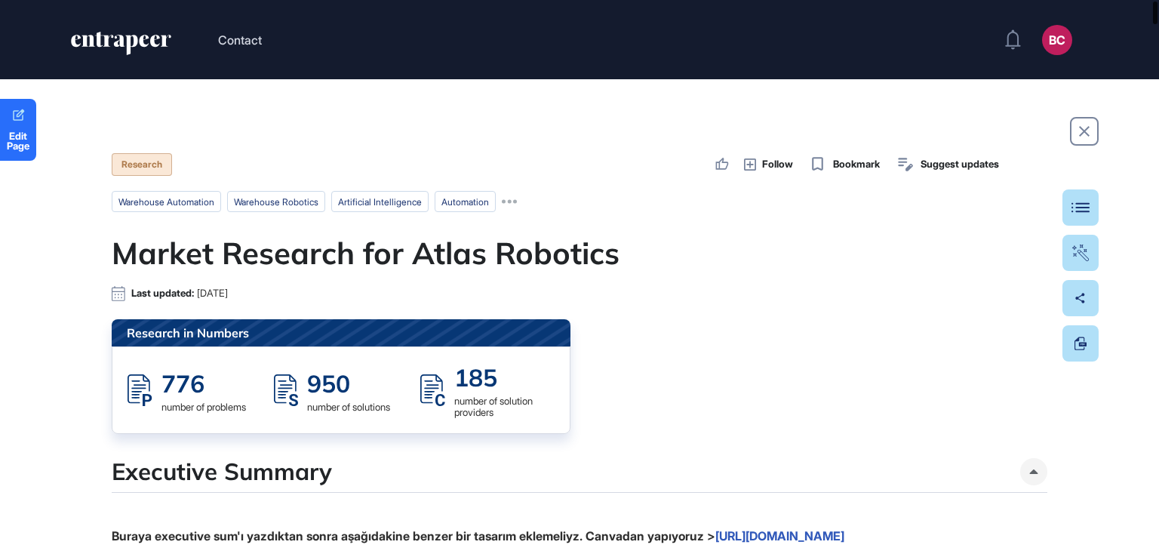
drag, startPoint x: 1156, startPoint y: 324, endPoint x: 1159, endPoint y: 8, distance: 316.2
click at [1158, 8] on div at bounding box center [1155, 13] width 5 height 23
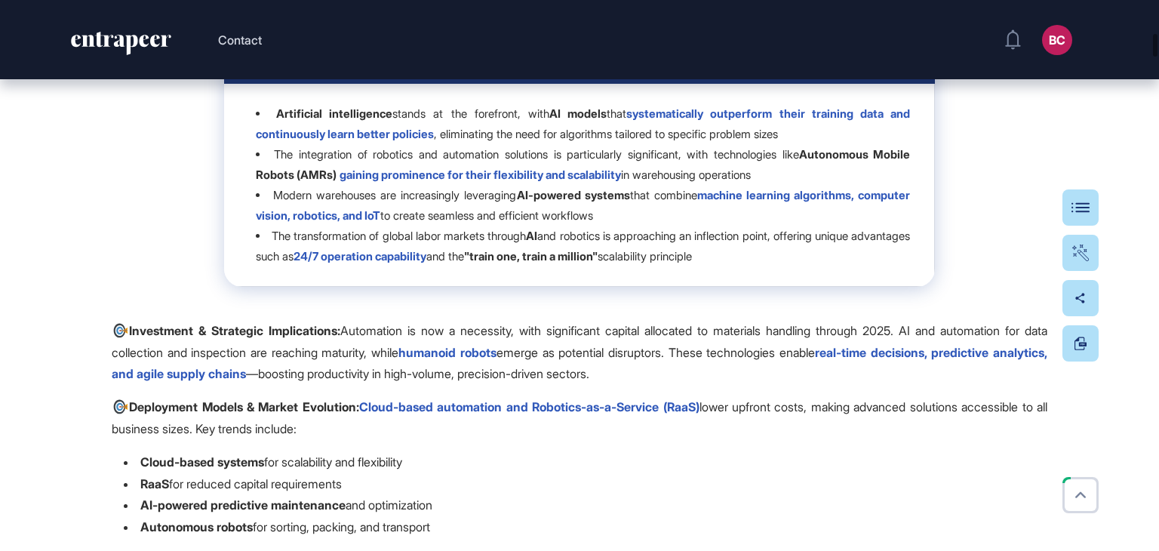
scroll to position [2744, 0]
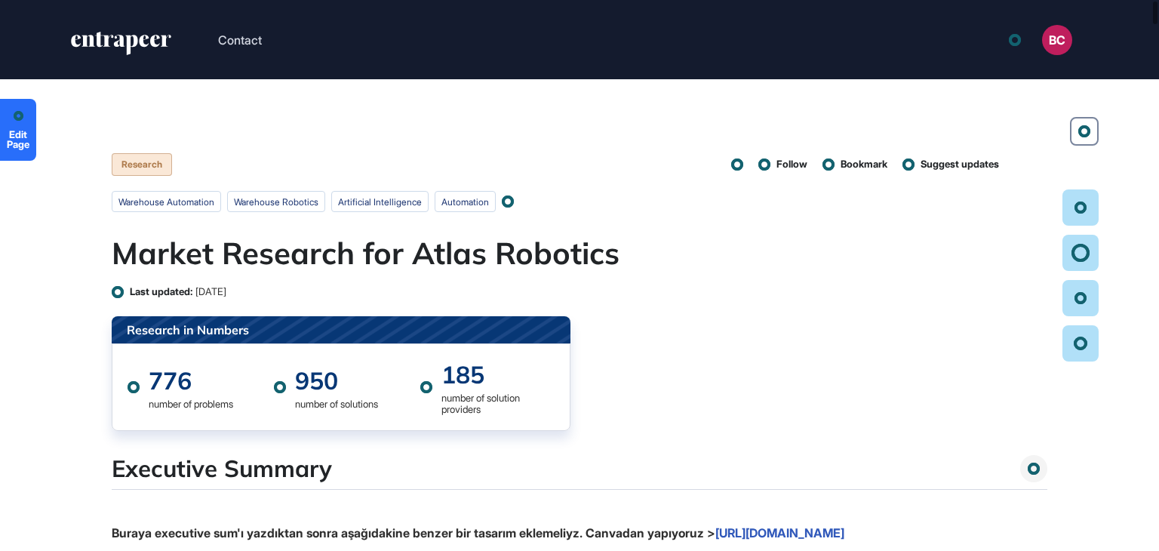
click at [715, 269] on h1 "Market Research for Atlas Robotics" at bounding box center [580, 253] width 936 height 36
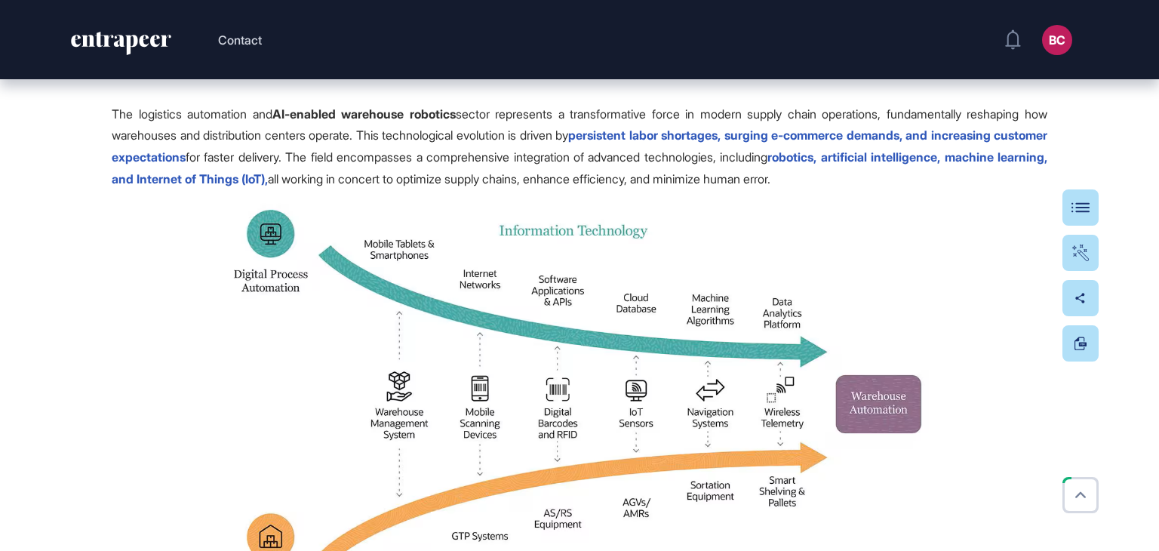
scroll to position [2013, 0]
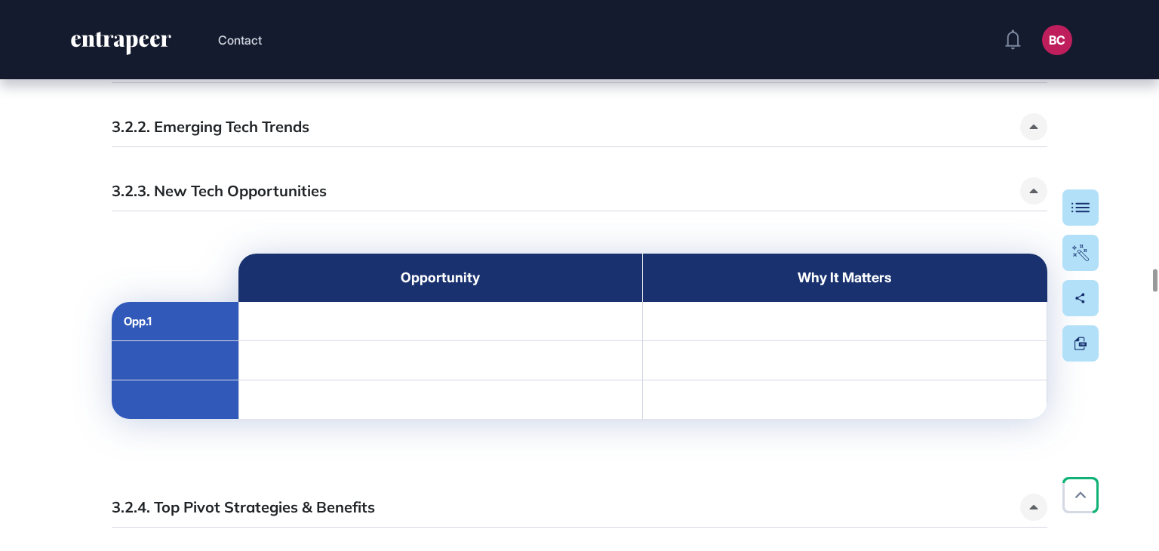
scroll to position [16285, 0]
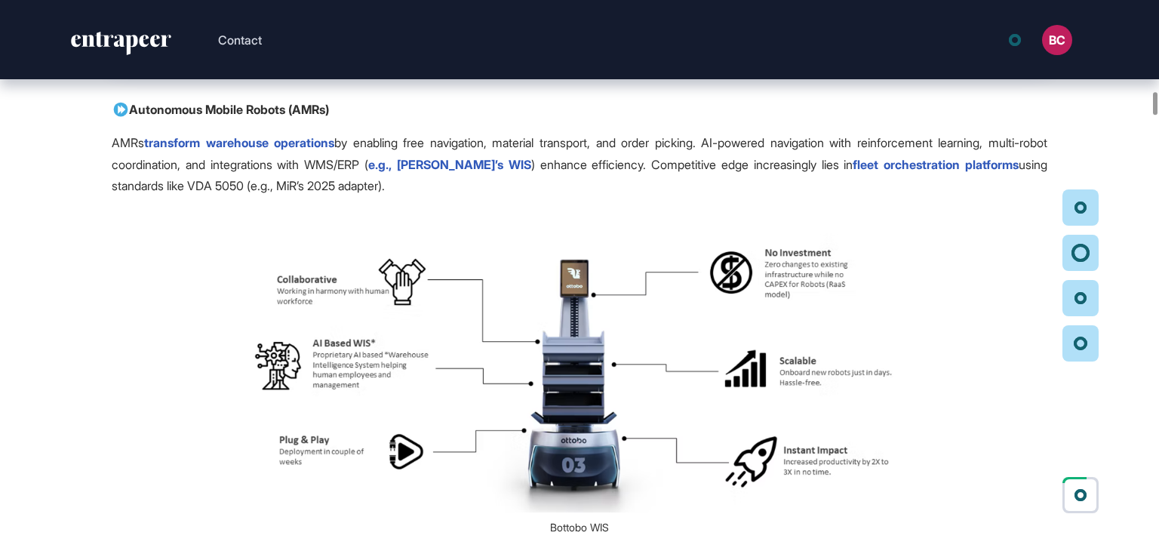
scroll to position [5110, 0]
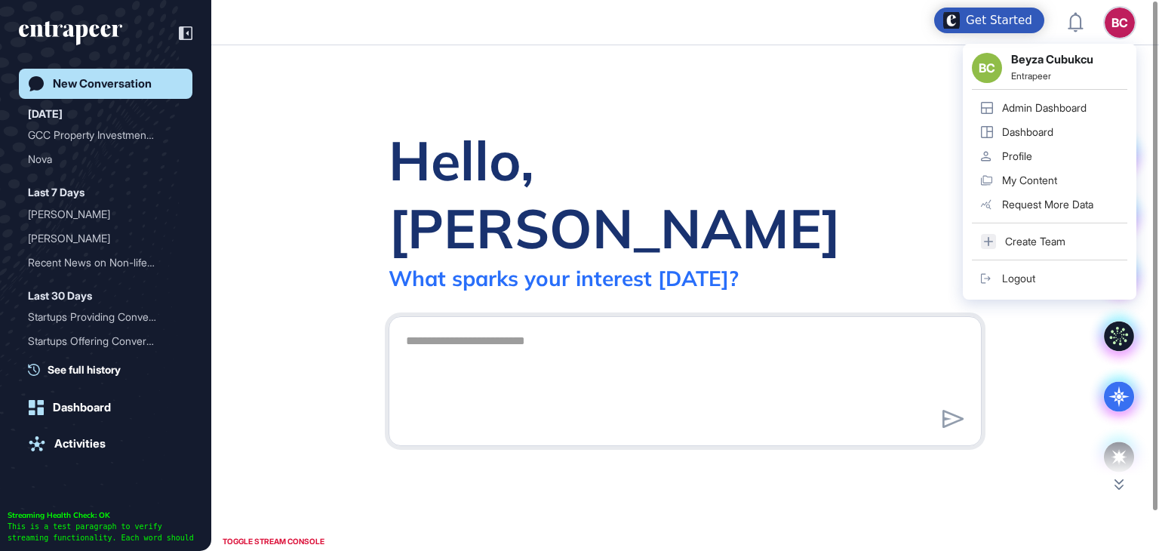
click at [1066, 103] on div "Admin Dashboard" at bounding box center [1044, 108] width 85 height 12
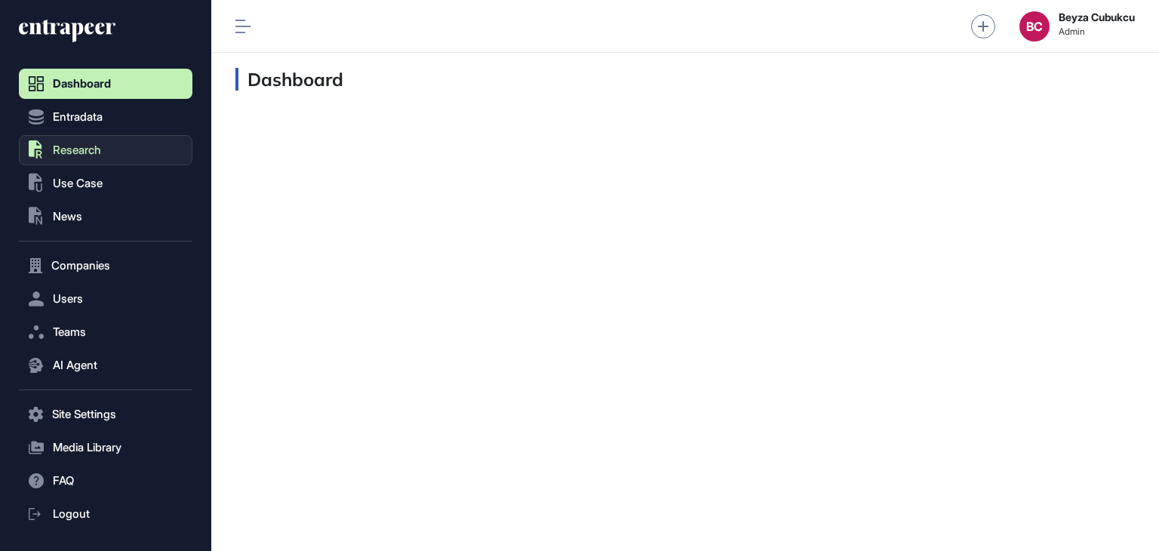
click at [139, 399] on button ".st0{fill:currentColor} Research" at bounding box center [106, 414] width 174 height 30
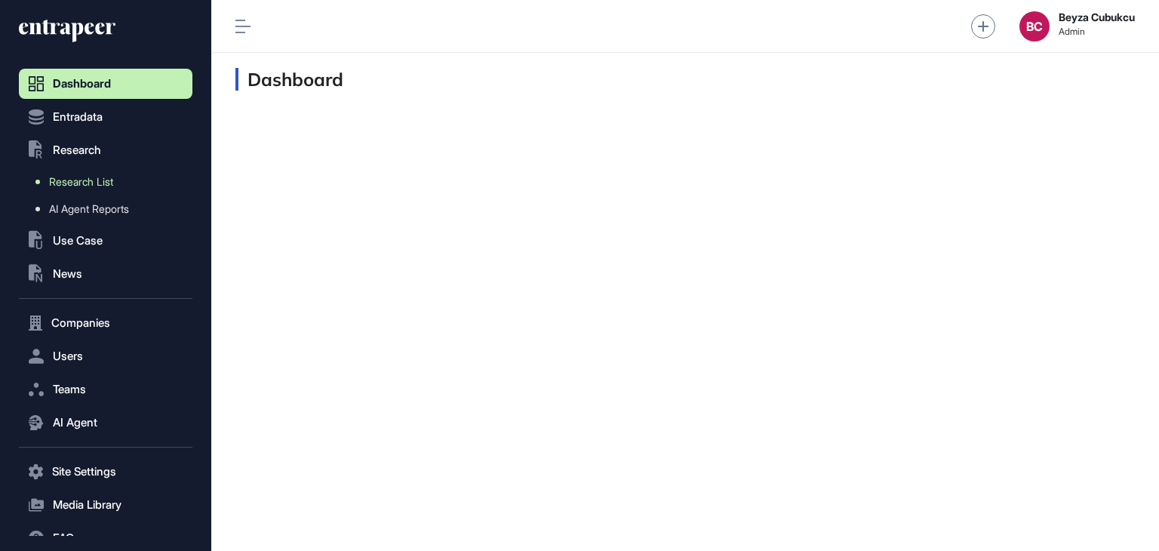
click at [125, 177] on link "Research List" at bounding box center [109, 181] width 166 height 27
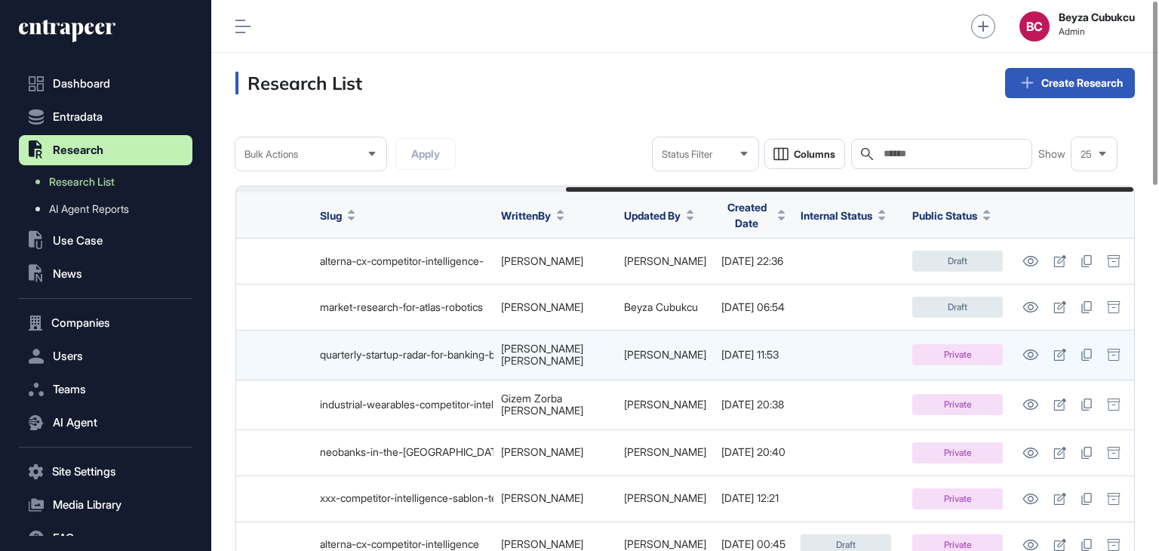
scroll to position [0, 522]
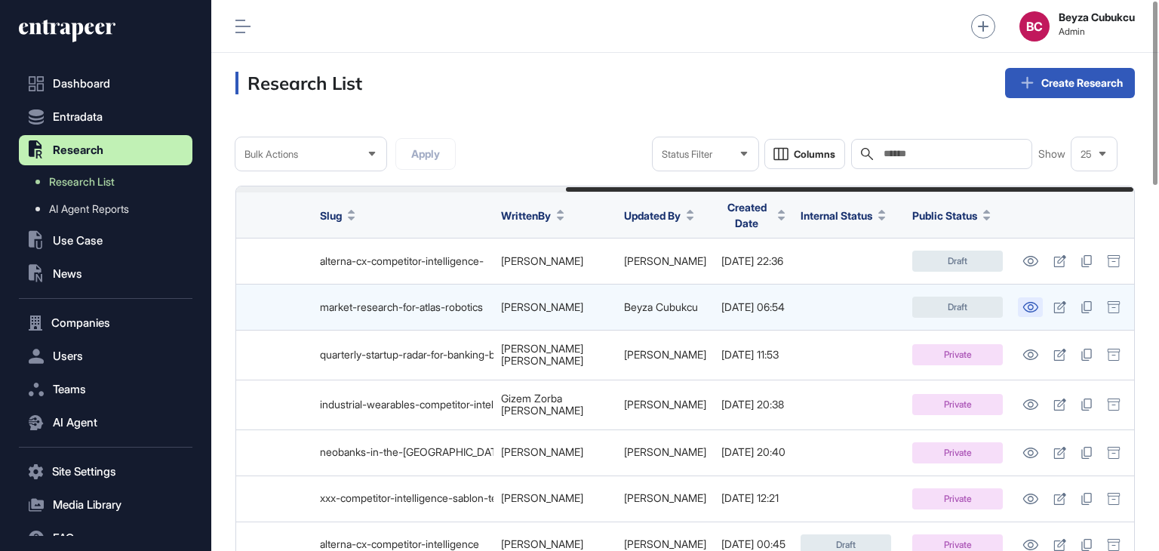
click at [1026, 303] on icon at bounding box center [1031, 307] width 16 height 11
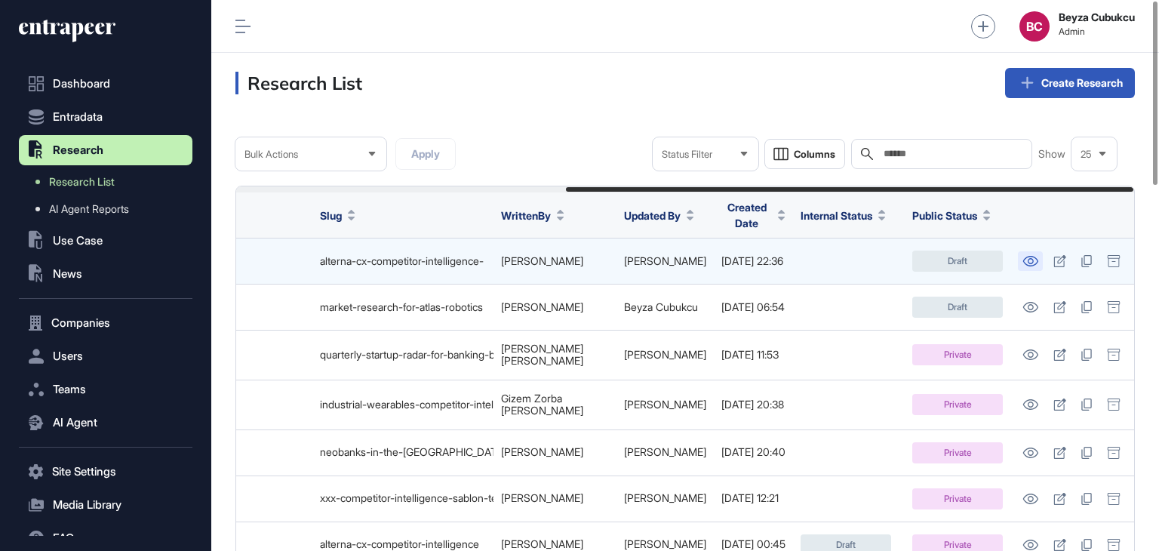
click at [1029, 258] on icon at bounding box center [1030, 261] width 15 height 11
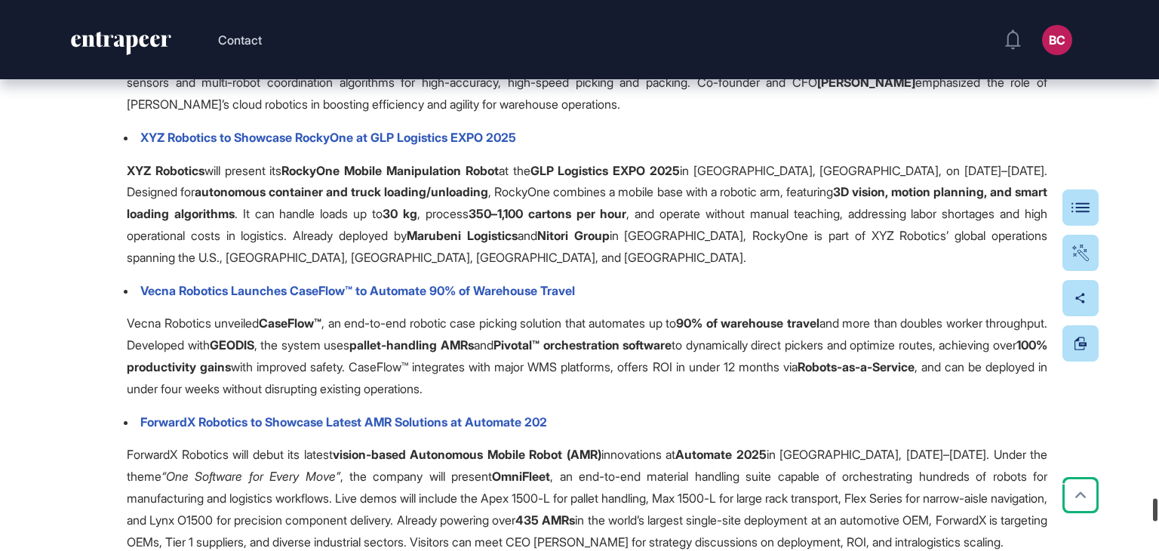
drag, startPoint x: 1157, startPoint y: 432, endPoint x: 1156, endPoint y: 522, distance: 89.8
click at [1156, 521] on div at bounding box center [1155, 509] width 5 height 23
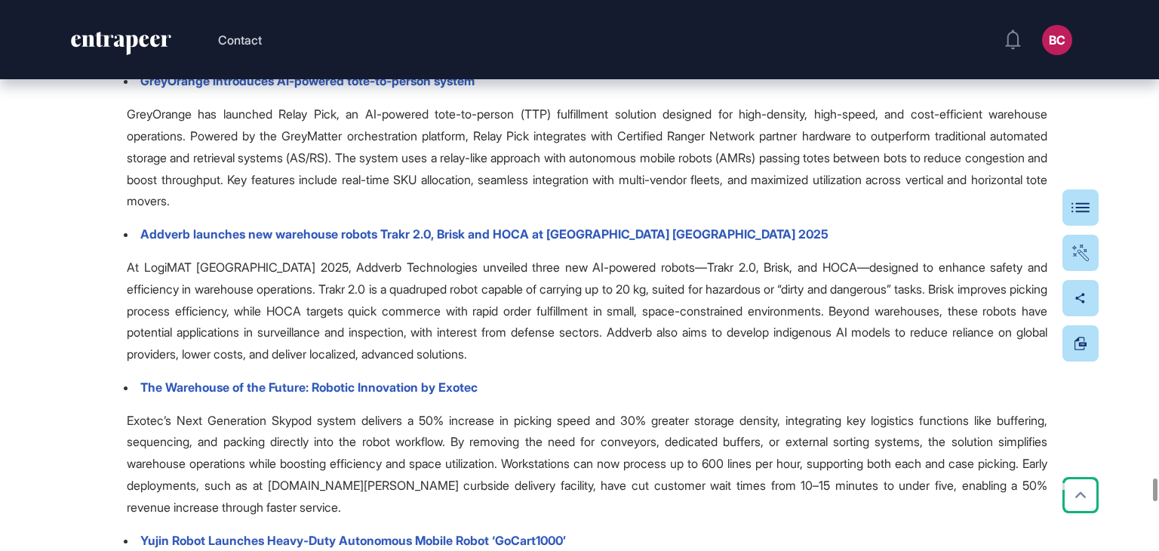
scroll to position [38555, 0]
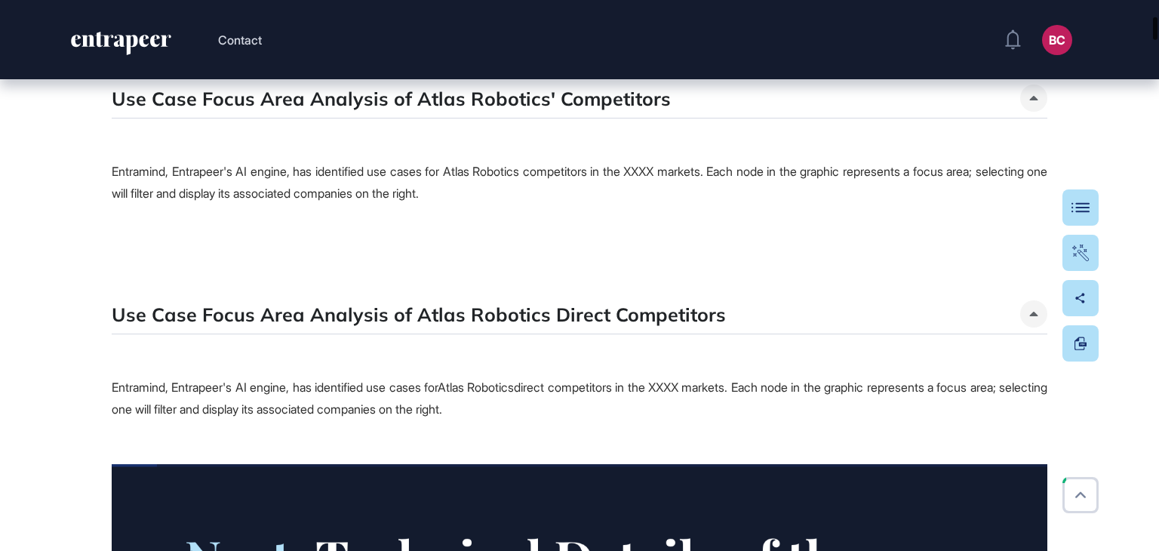
drag, startPoint x: 1152, startPoint y: 489, endPoint x: 1159, endPoint y: 31, distance: 458.2
click at [1158, 31] on div at bounding box center [1155, 28] width 5 height 23
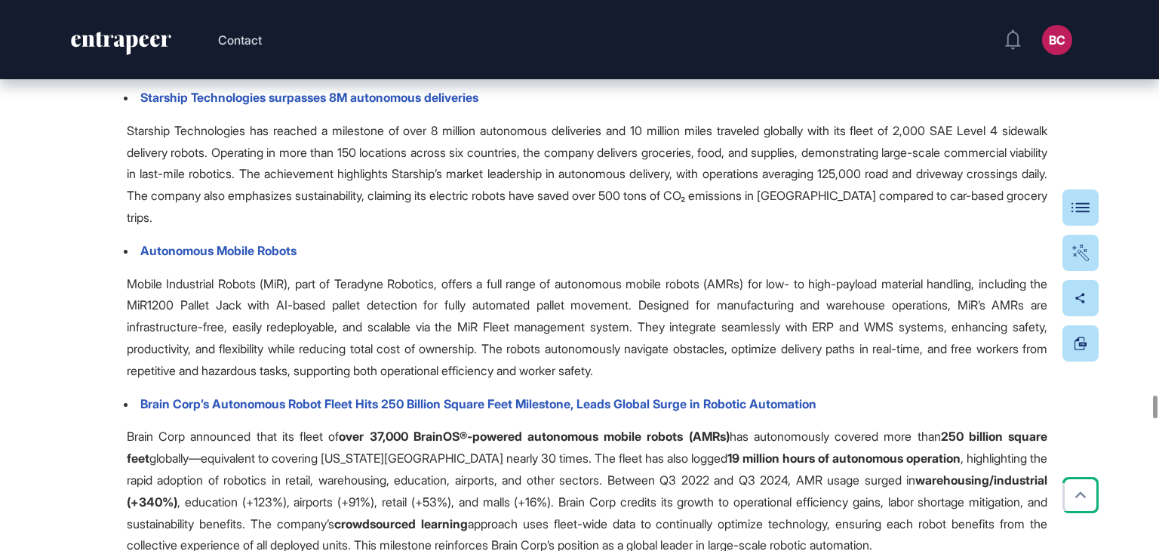
scroll to position [31969, 0]
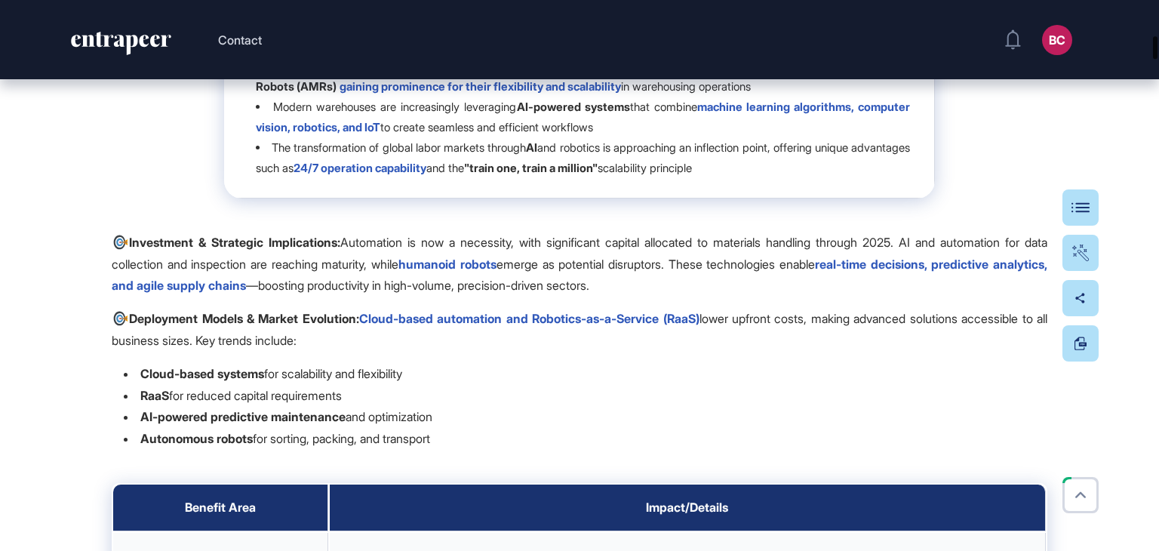
drag, startPoint x: 1153, startPoint y: 399, endPoint x: 1155, endPoint y: 20, distance: 378.9
click at [1155, 36] on div at bounding box center [1155, 47] width 5 height 23
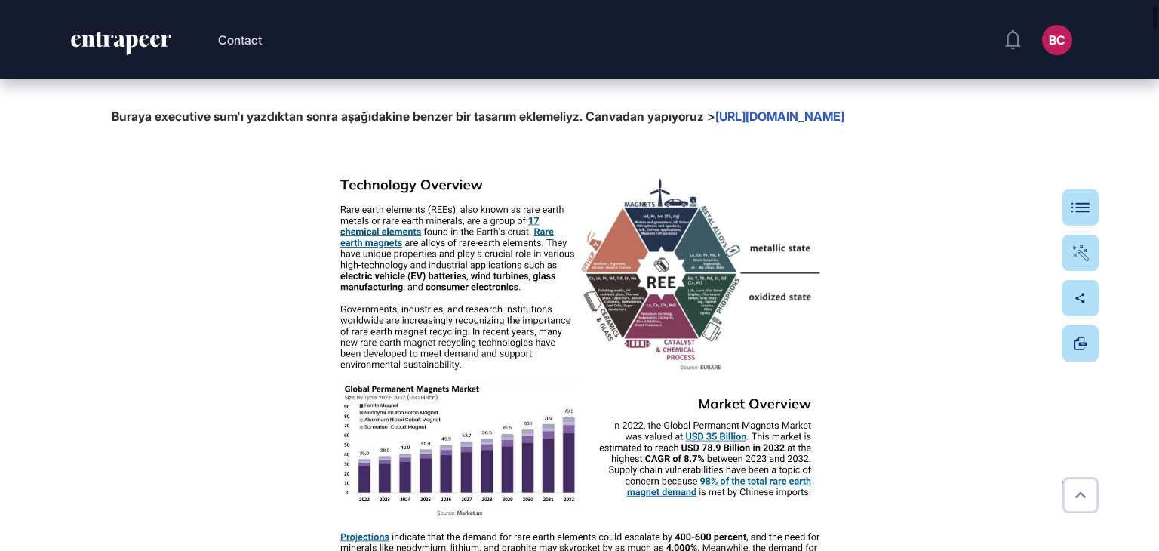
scroll to position [421, 0]
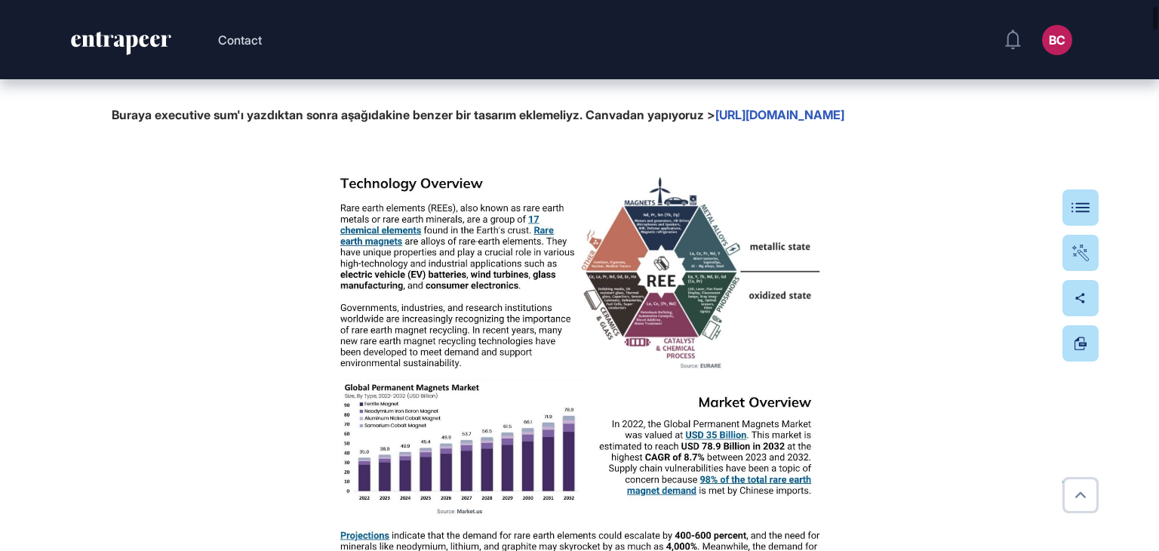
drag, startPoint x: 909, startPoint y: 227, endPoint x: 852, endPoint y: 158, distance: 89.0
click at [852, 158] on p at bounding box center [580, 148] width 936 height 22
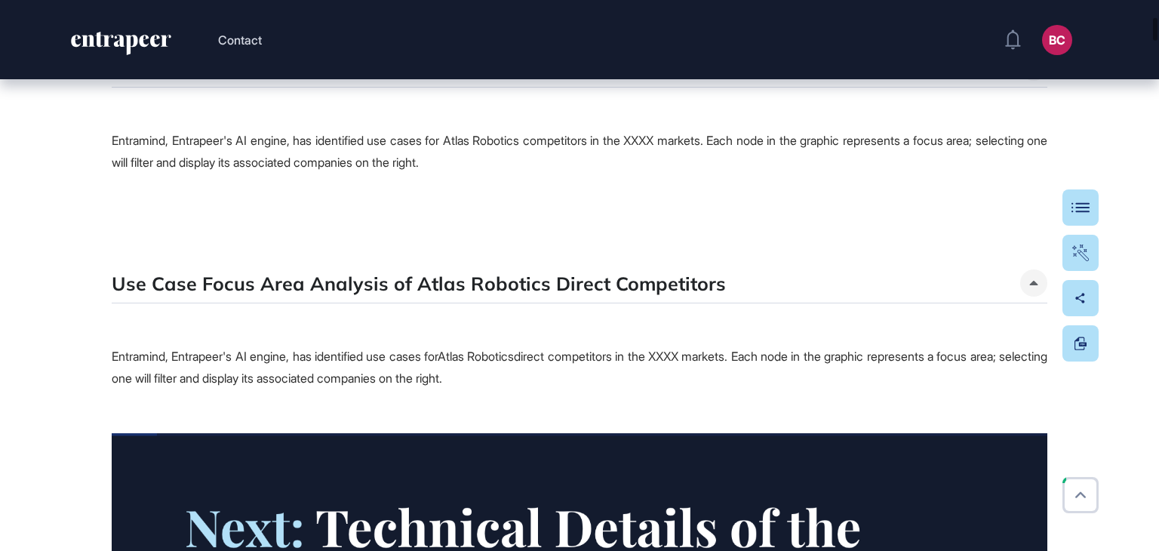
scroll to position [1328, 0]
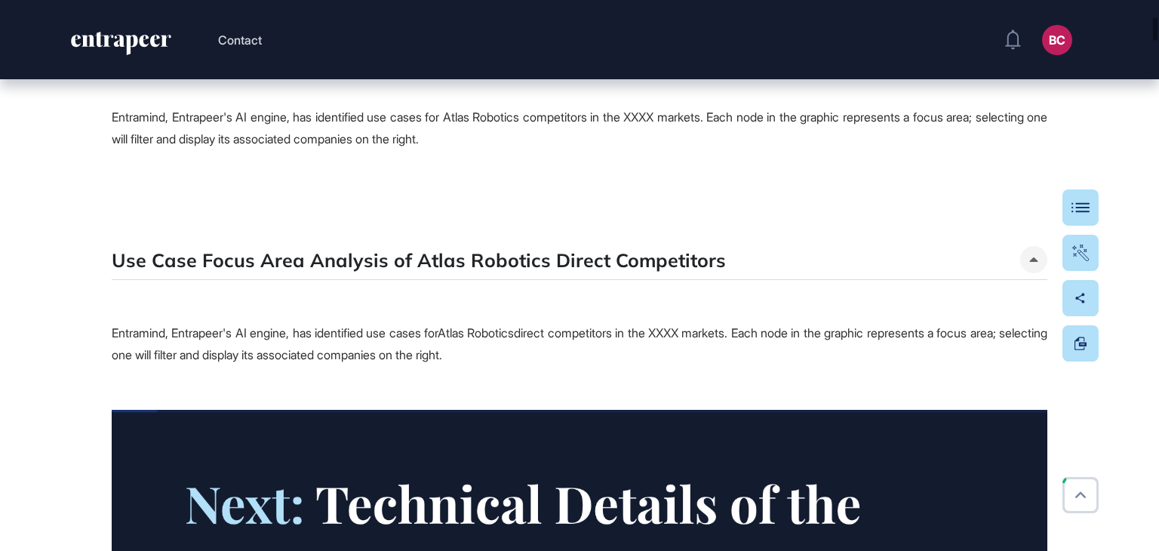
drag, startPoint x: 1156, startPoint y: 40, endPoint x: 1153, endPoint y: 92, distance: 52.2
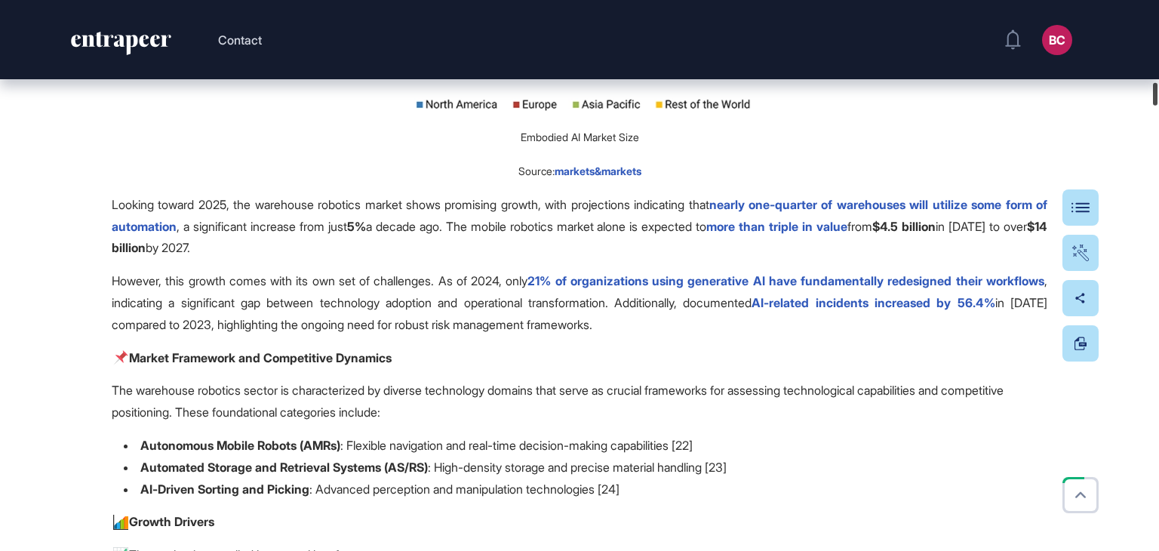
drag, startPoint x: 1155, startPoint y: 31, endPoint x: 1144, endPoint y: 91, distance: 60.6
click at [1144, 91] on div "Contact BC Admin Dashboard Dashboard Profile My Content Request More Data Edit …" at bounding box center [579, 275] width 1159 height 551
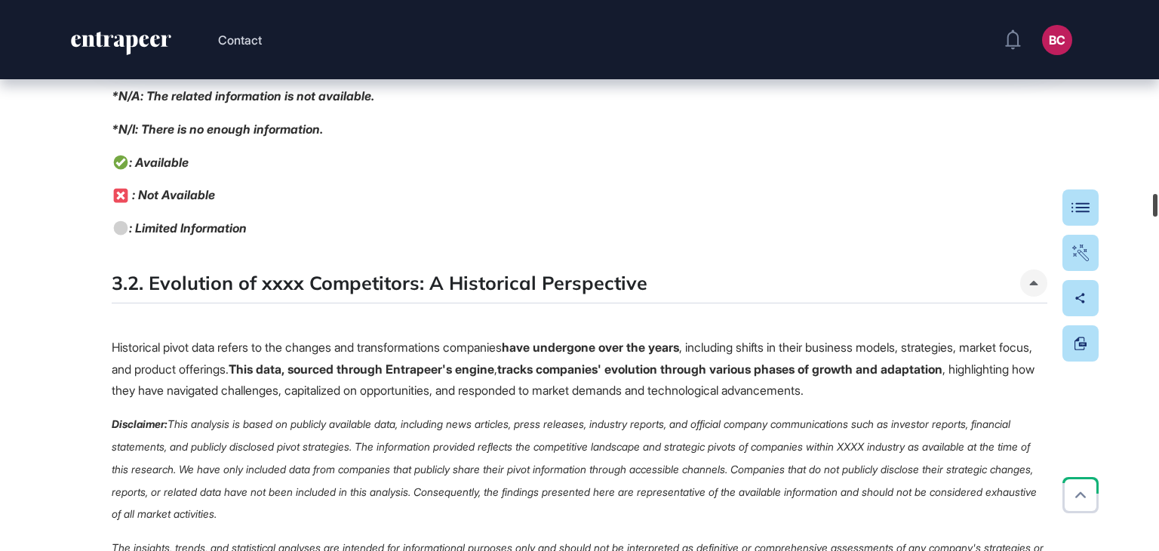
scroll to position [15665, 0]
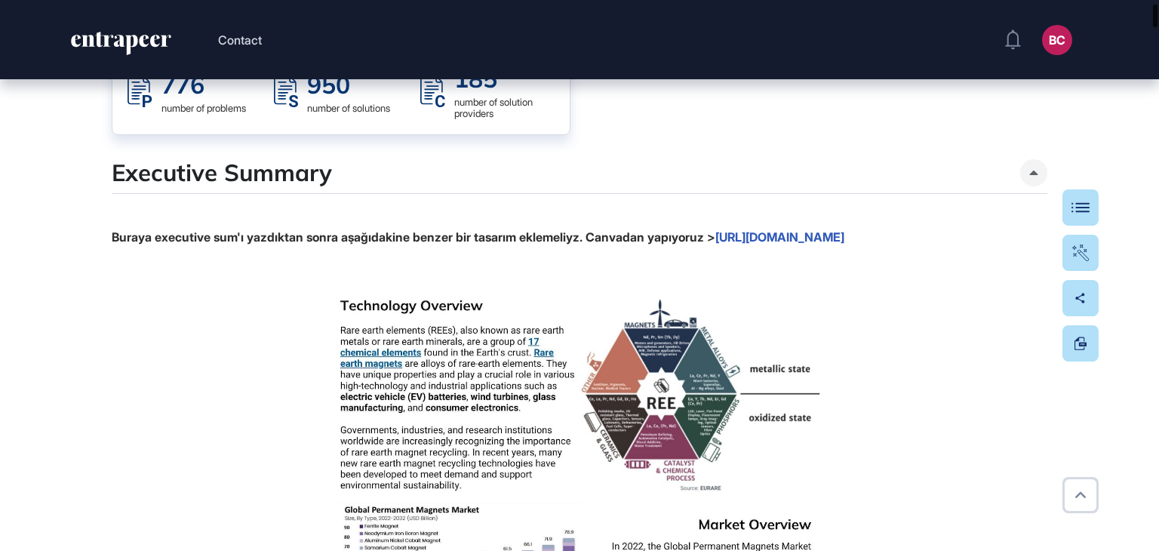
drag, startPoint x: 1156, startPoint y: 158, endPoint x: 1157, endPoint y: 18, distance: 139.6
click at [1157, 18] on div at bounding box center [1155, 16] width 5 height 23
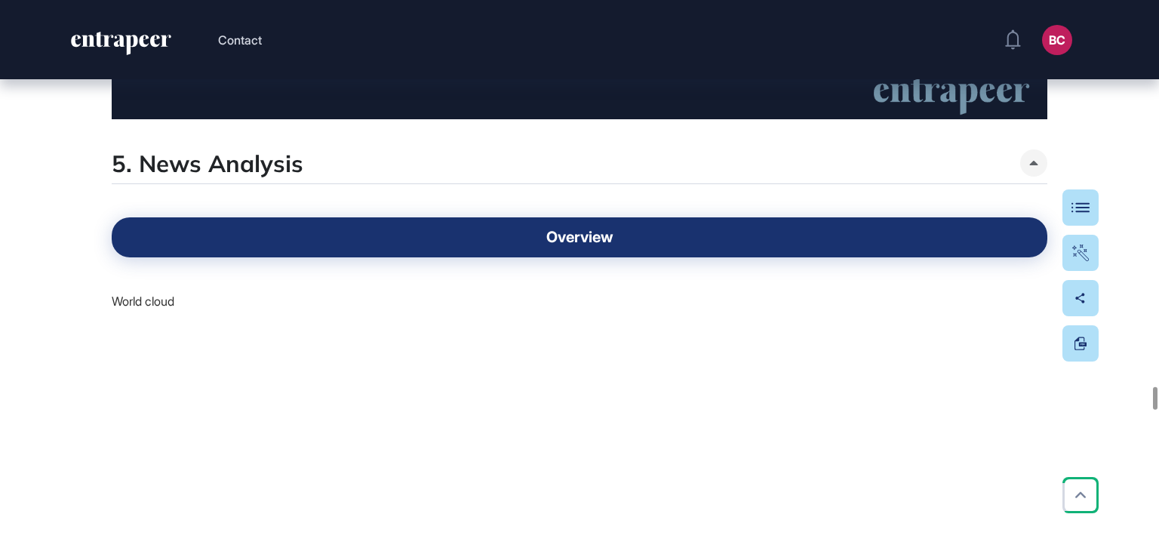
scroll to position [31267, 0]
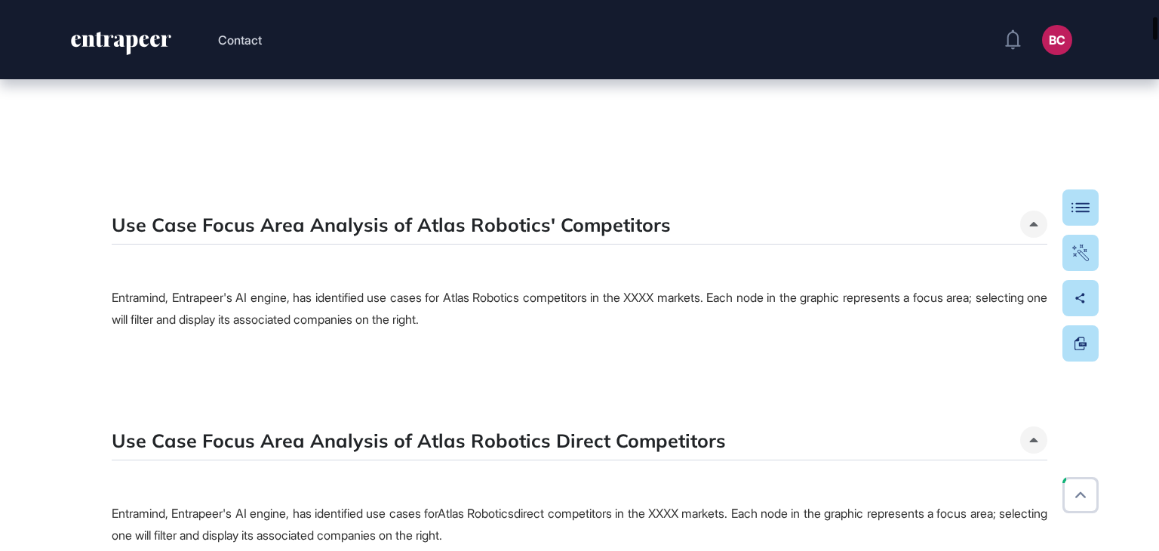
drag, startPoint x: 1154, startPoint y: 392, endPoint x: 1156, endPoint y: 22, distance: 369.8
click at [1156, 22] on div at bounding box center [1155, 28] width 5 height 23
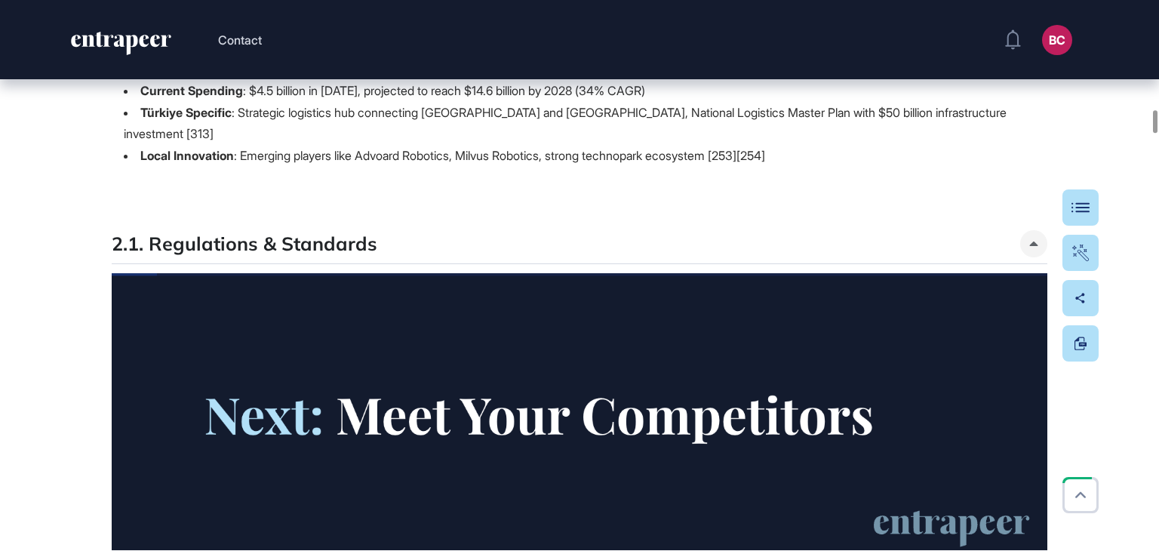
scroll to position [8840, 0]
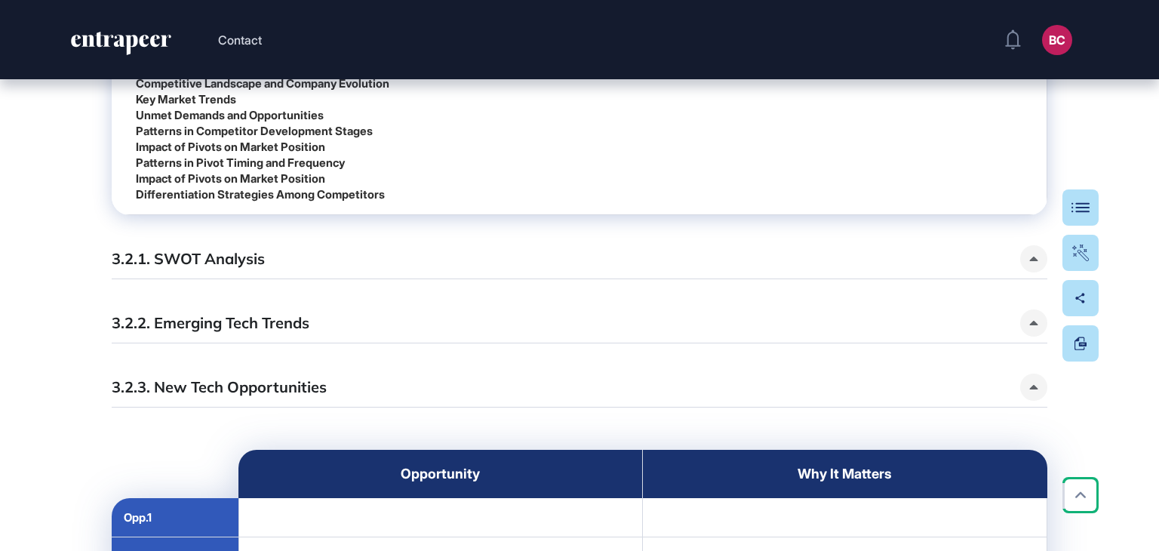
scroll to position [30846, 0]
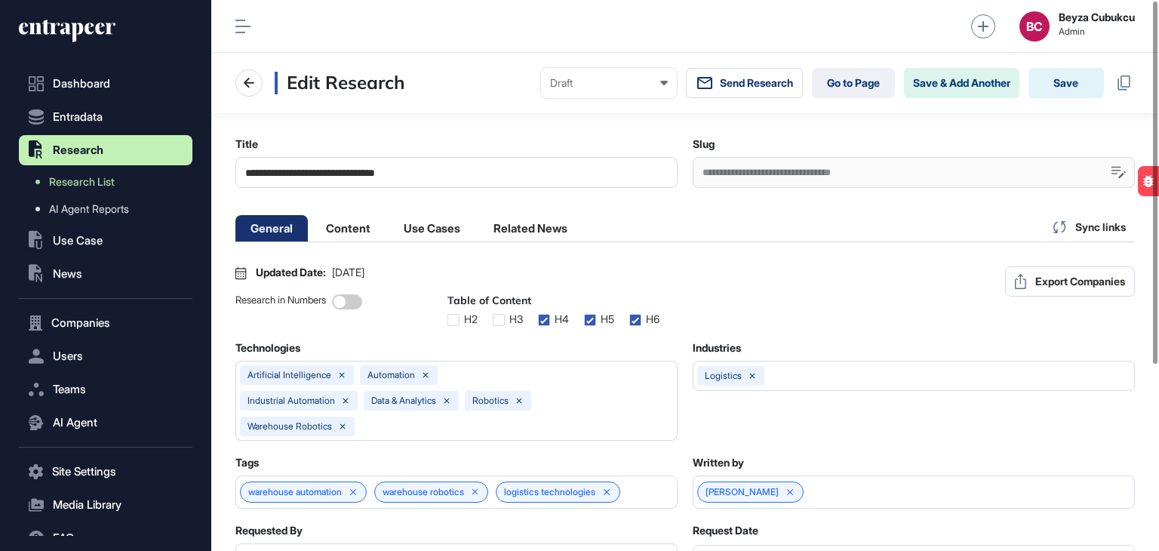
scroll to position [0, 7]
click at [848, 88] on link "Go to Page" at bounding box center [853, 83] width 83 height 30
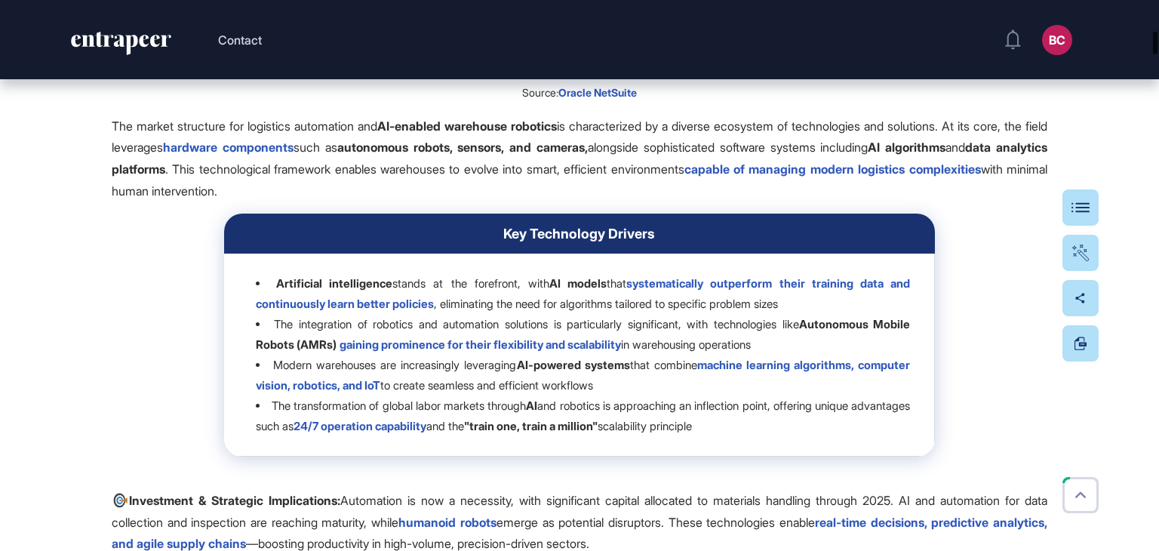
scroll to position [2119, 0]
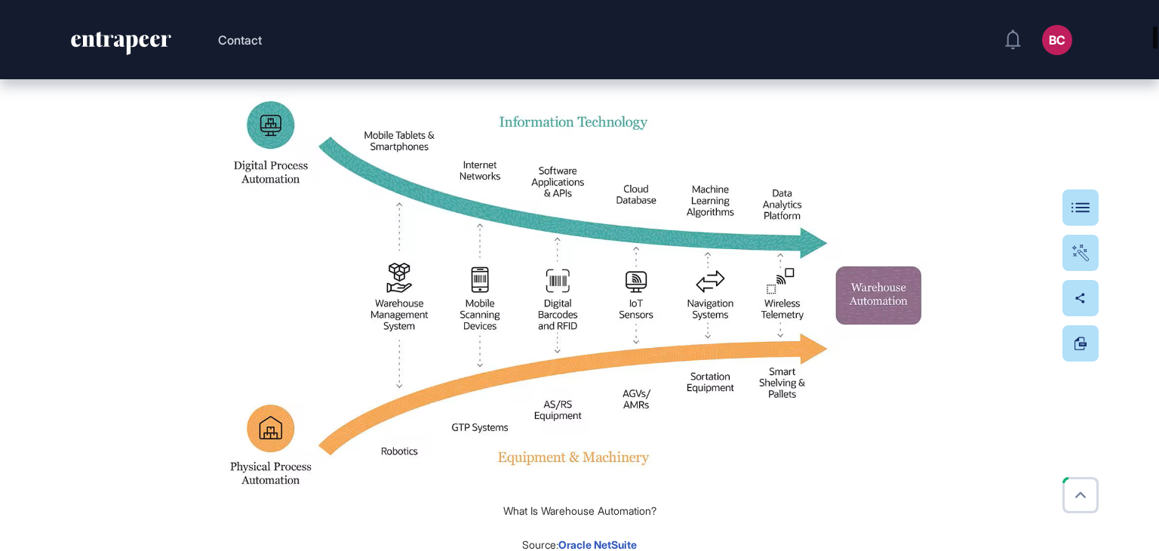
drag, startPoint x: 1154, startPoint y: 251, endPoint x: 1153, endPoint y: 38, distance: 212.8
click at [1153, 38] on div at bounding box center [1155, 37] width 5 height 23
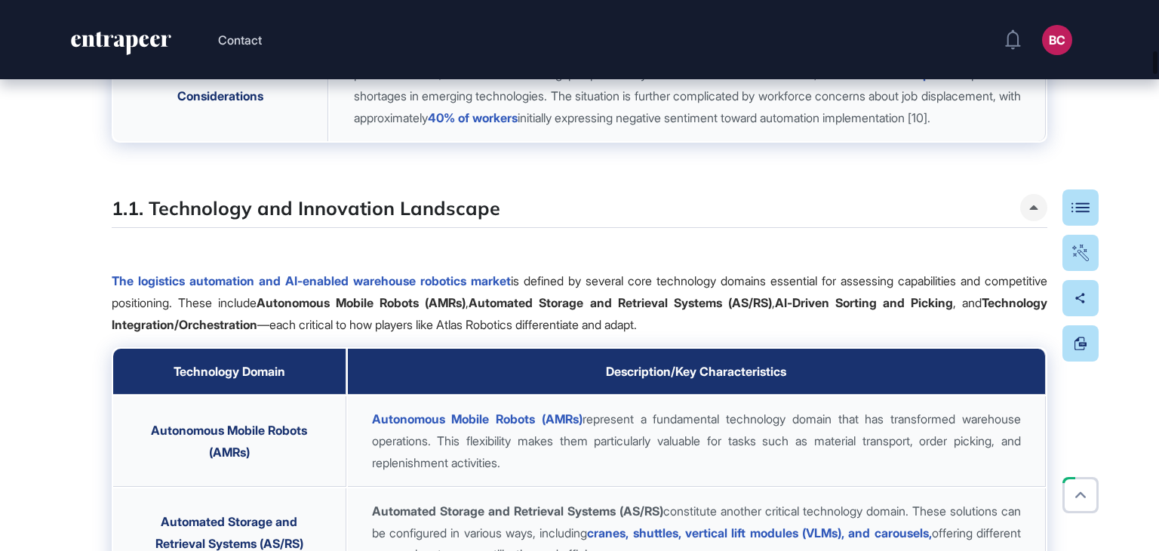
scroll to position [4319, 0]
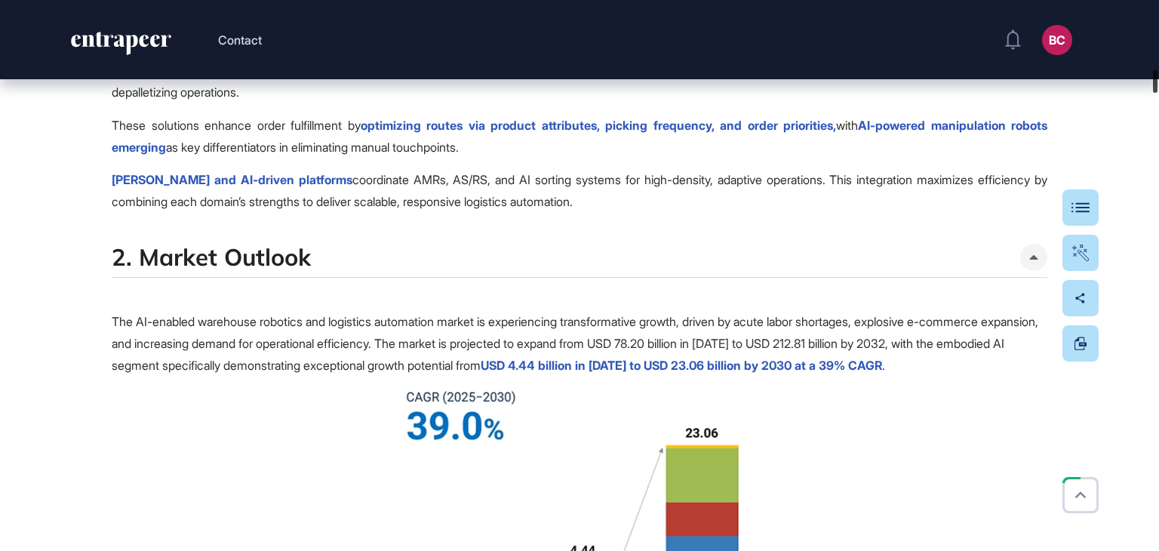
drag, startPoint x: 1153, startPoint y: 61, endPoint x: 1153, endPoint y: 79, distance: 18.1
click at [1153, 79] on div at bounding box center [1155, 81] width 5 height 23
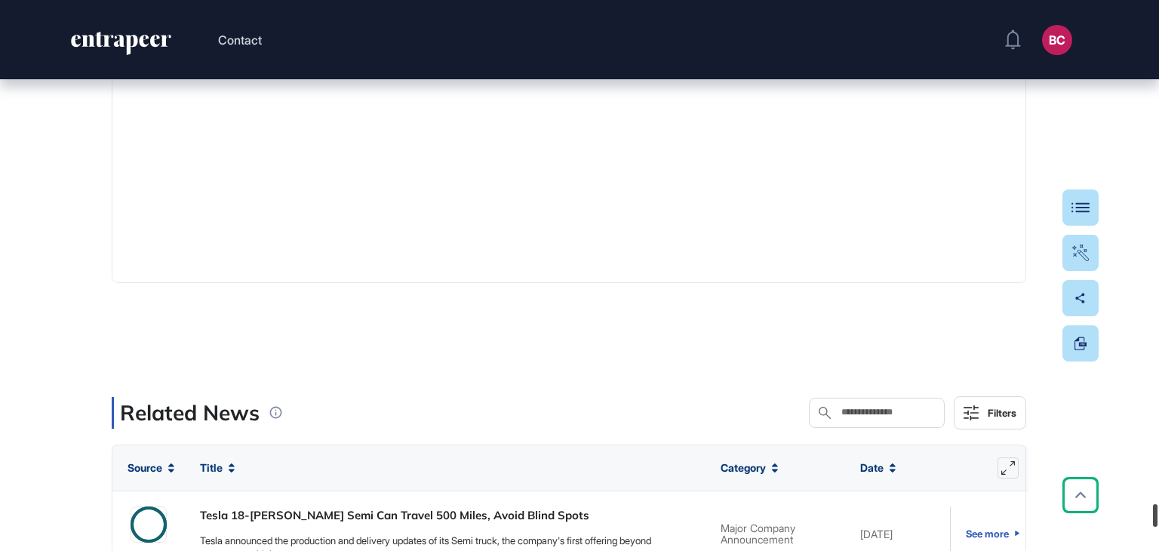
drag, startPoint x: 1153, startPoint y: 79, endPoint x: 1152, endPoint y: 546, distance: 466.4
click at [1153, 527] on div at bounding box center [1155, 515] width 5 height 23
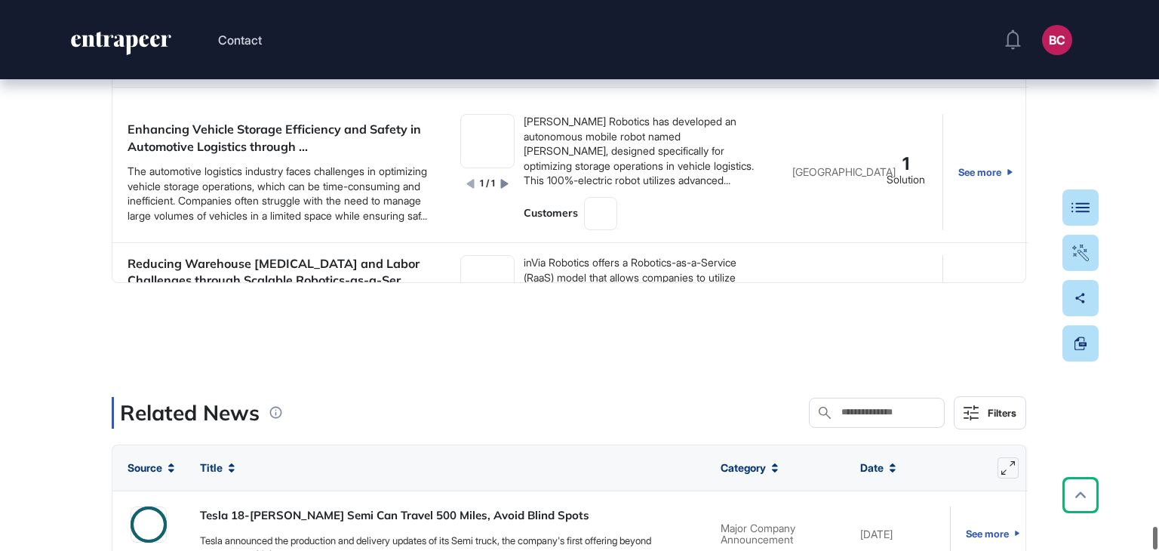
scroll to position [44913, 0]
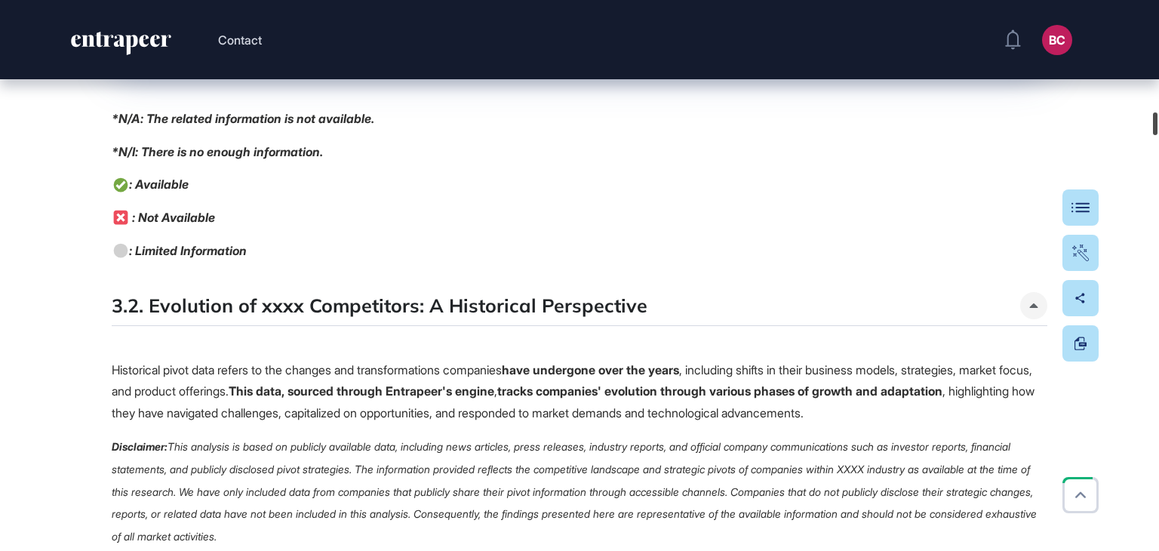
drag, startPoint x: 1156, startPoint y: 533, endPoint x: 1152, endPoint y: 113, distance: 419.7
click at [1153, 113] on div at bounding box center [1155, 123] width 5 height 23
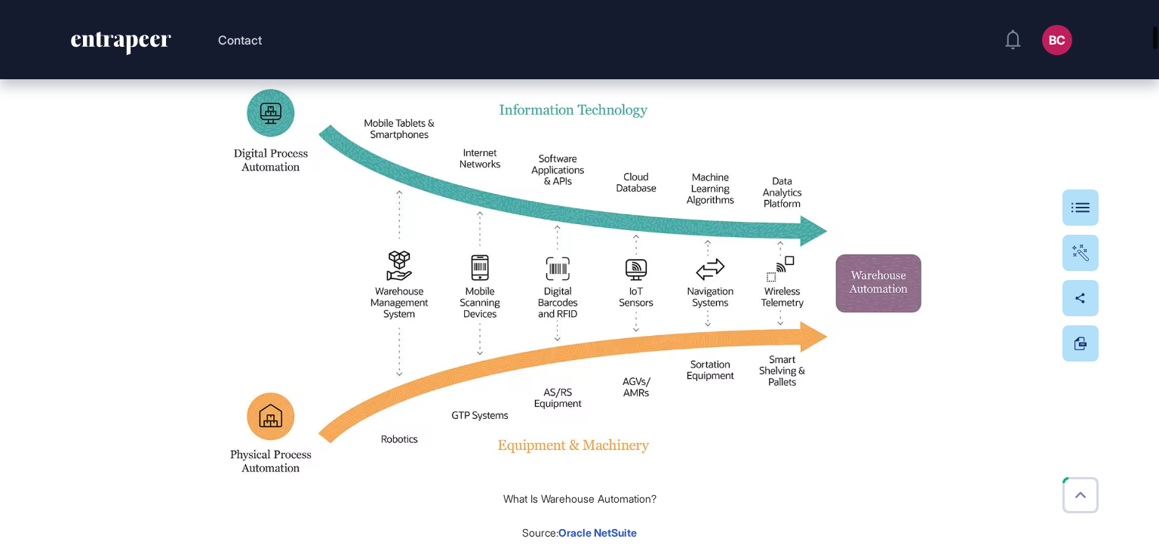
scroll to position [839, 0]
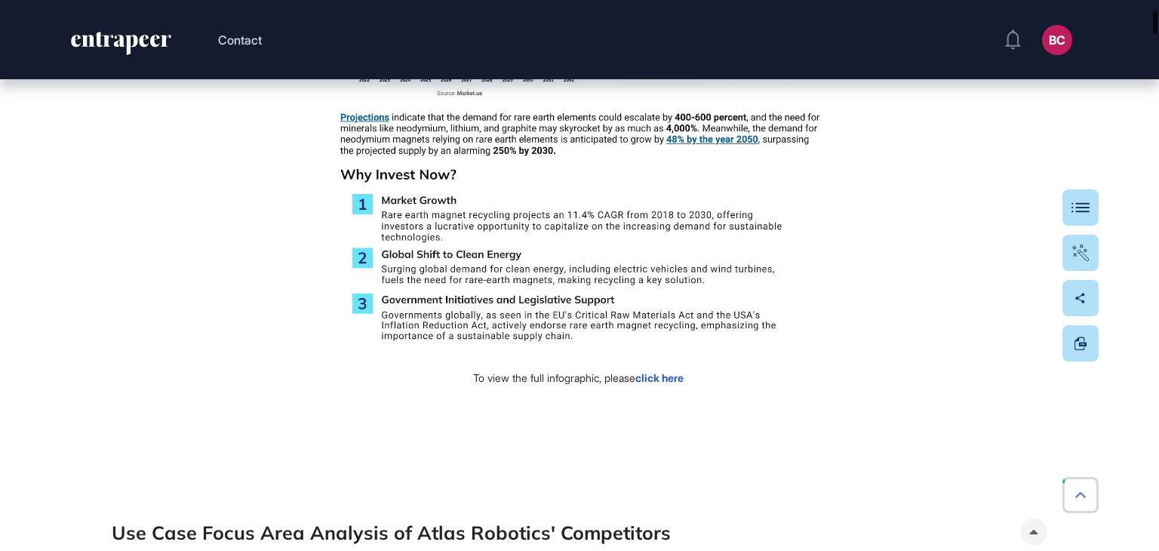
drag, startPoint x: 1152, startPoint y: 113, endPoint x: 1159, endPoint y: 17, distance: 96.1
click at [1158, 17] on div at bounding box center [1155, 22] width 5 height 23
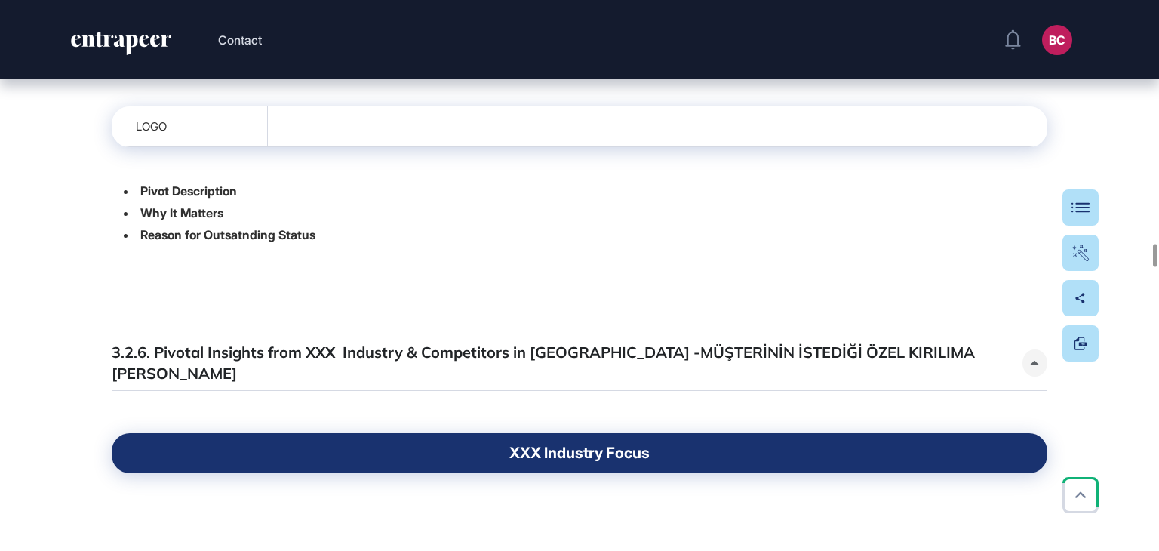
scroll to position [20752, 0]
